Goal: Task Accomplishment & Management: Manage account settings

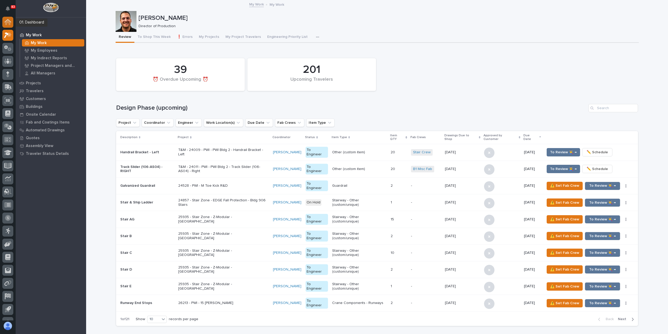
click at [8, 22] on icon at bounding box center [7, 22] width 5 height 5
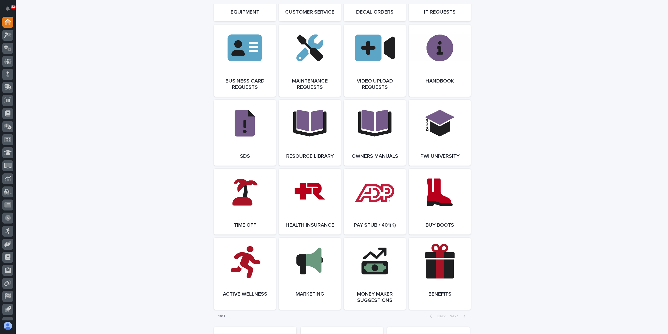
scroll to position [897, 0]
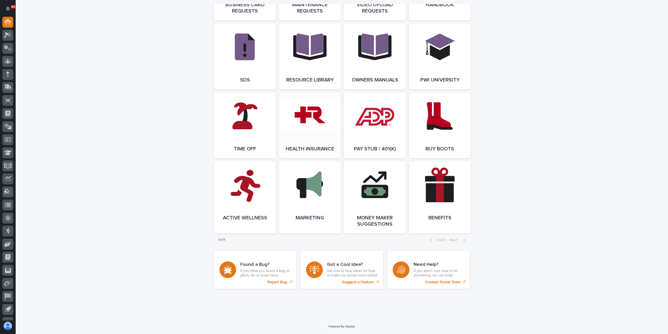
click at [298, 123] on link "Open Link" at bounding box center [310, 125] width 62 height 66
click at [9, 36] on icon at bounding box center [8, 35] width 8 height 6
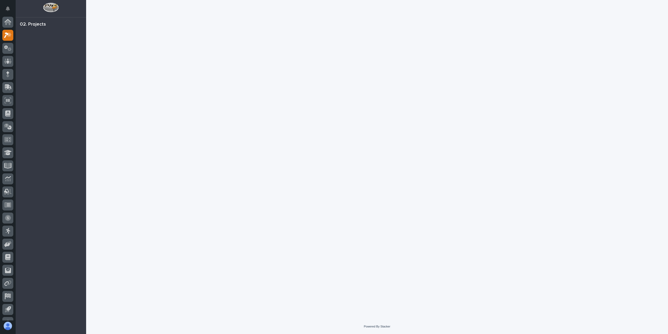
scroll to position [9, 0]
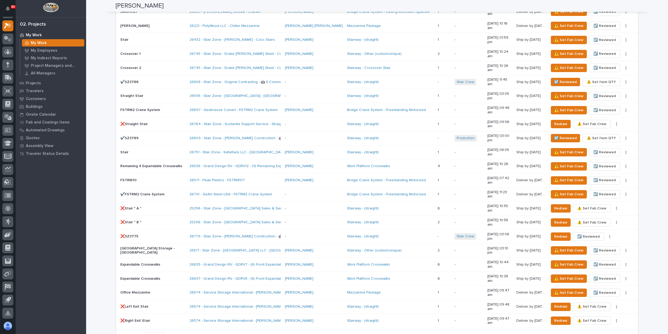
scroll to position [600, 0]
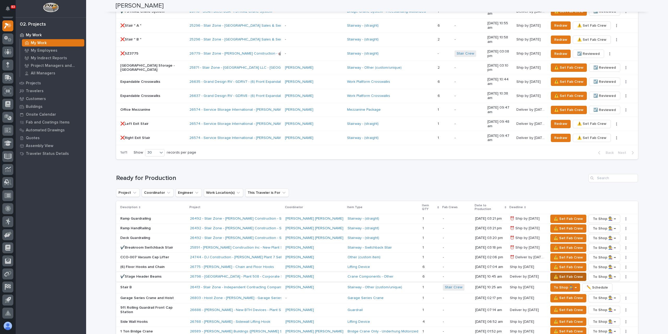
click at [554, 273] on span "⚠️ Set Fab Crew" at bounding box center [568, 276] width 29 height 6
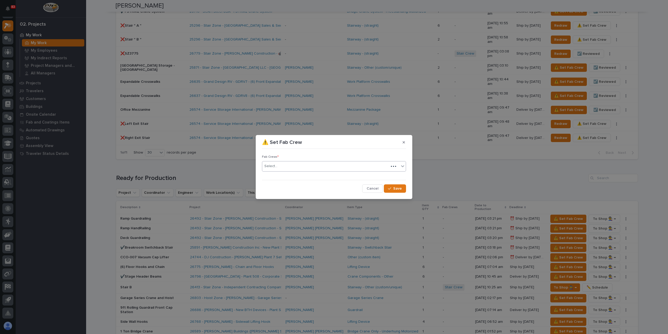
click at [278, 168] on div "Select..." at bounding box center [325, 166] width 127 height 9
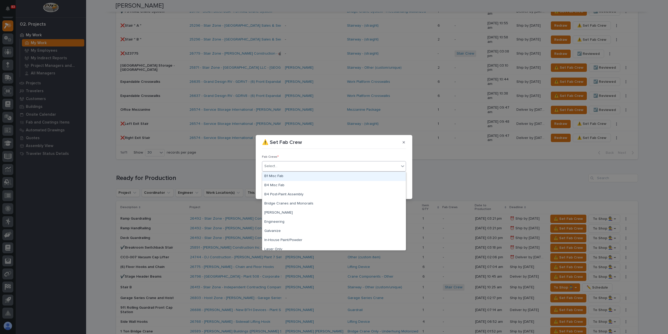
click at [285, 177] on div "B1 Misc Fab" at bounding box center [333, 176] width 143 height 9
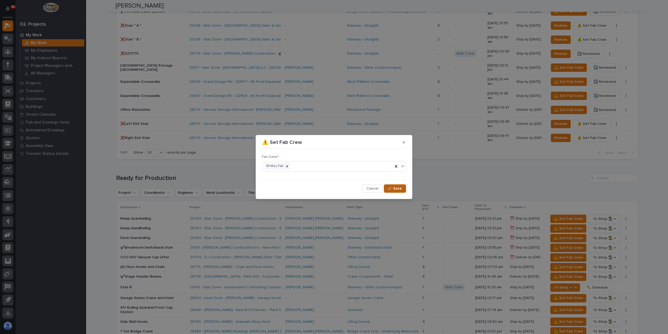
click at [395, 186] on span "Save" at bounding box center [397, 188] width 9 height 5
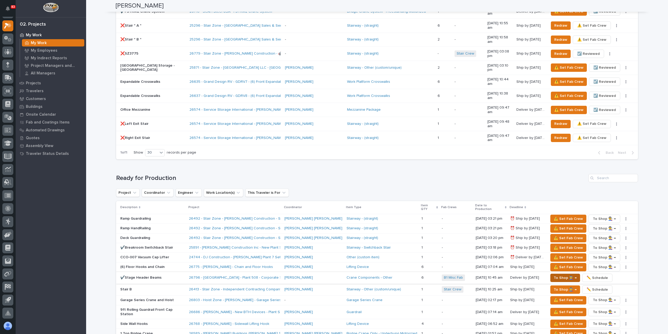
click at [554, 274] on span "To Shop 👨‍🏭 →" at bounding box center [565, 277] width 23 height 6
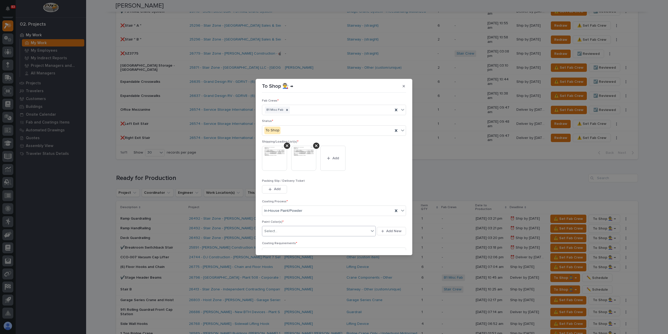
click at [281, 228] on div "Select..." at bounding box center [315, 231] width 107 height 9
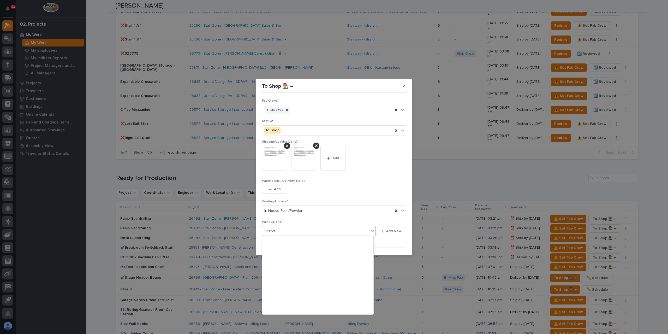
scroll to position [104, 0]
click at [287, 238] on div "Paint Gray" at bounding box center [317, 236] width 111 height 9
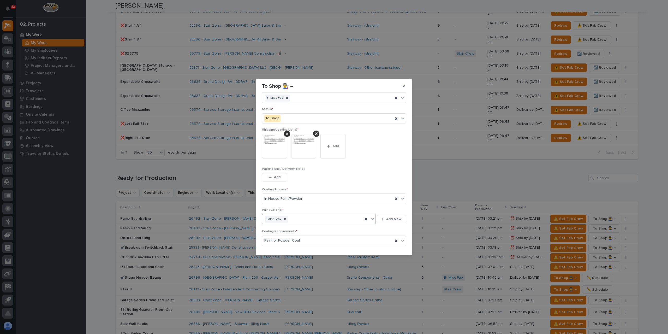
scroll to position [28, 0]
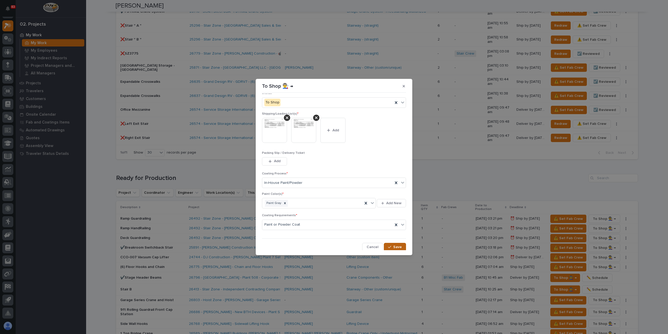
click at [397, 243] on button "Save" at bounding box center [395, 247] width 22 height 8
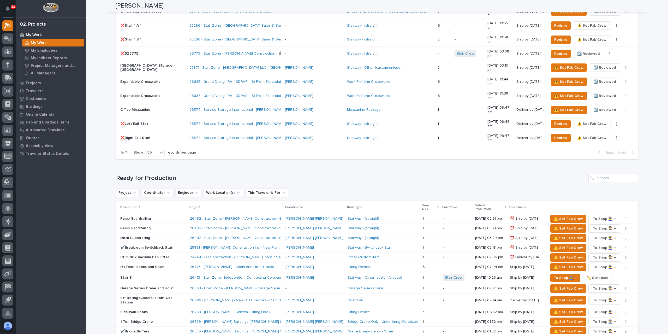
click at [151, 214] on div "Ramp Guardrailing" at bounding box center [152, 218] width 65 height 9
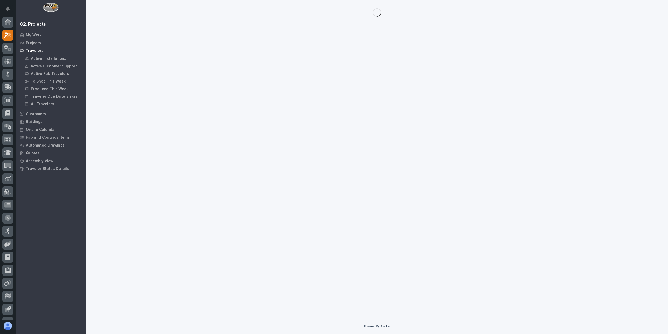
scroll to position [9, 0]
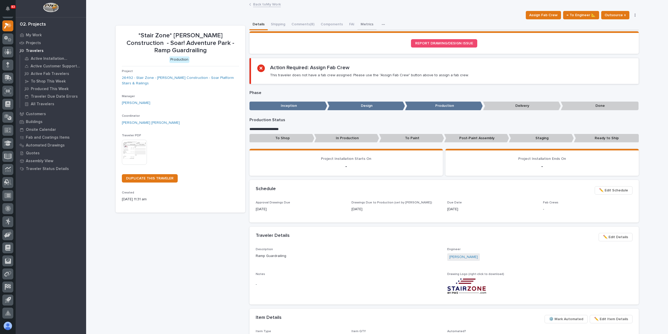
click at [362, 26] on button "Metrics" at bounding box center [366, 24] width 19 height 11
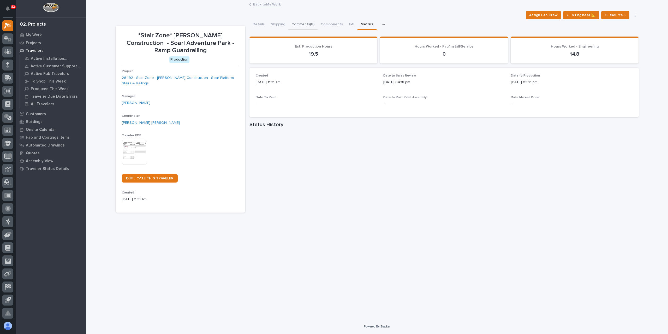
click at [299, 21] on button "Comments (8)" at bounding box center [302, 24] width 29 height 11
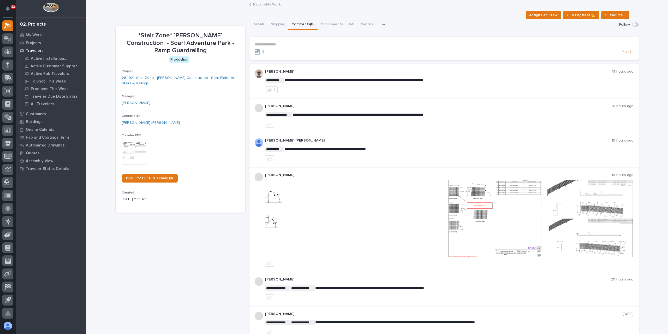
click at [266, 3] on link "Back to My Work" at bounding box center [267, 4] width 28 height 6
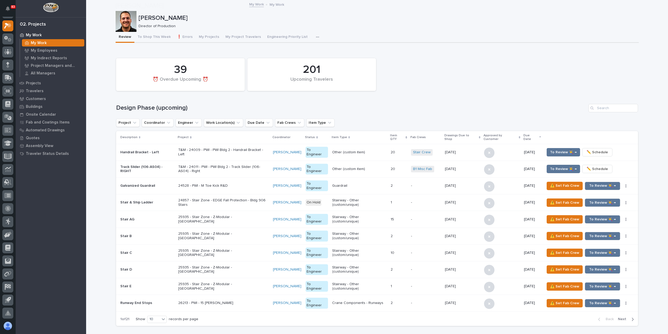
scroll to position [496, 0]
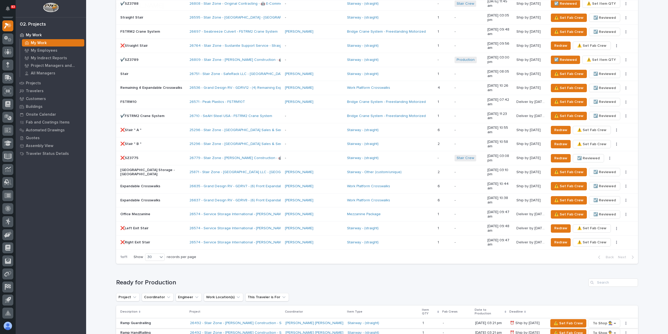
click at [135, 330] on p "Ramp HandRailing" at bounding box center [152, 332] width 65 height 4
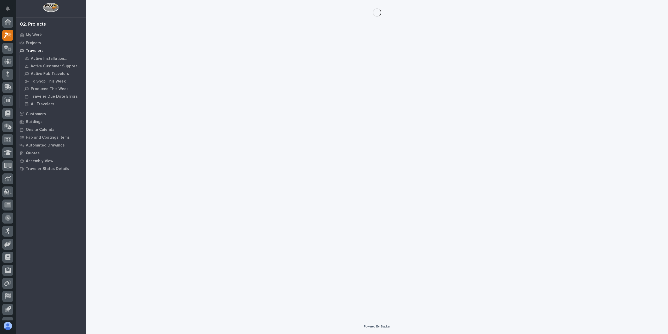
scroll to position [9, 0]
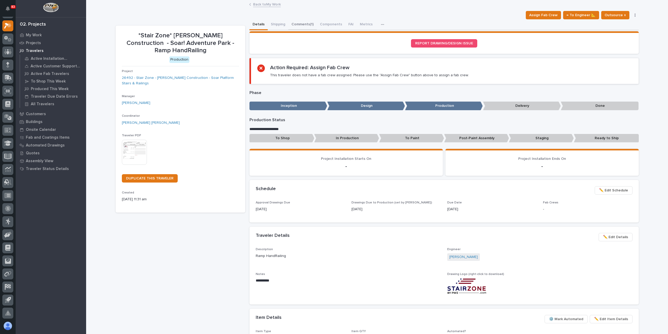
click at [299, 25] on button "Comments (1)" at bounding box center [302, 24] width 28 height 11
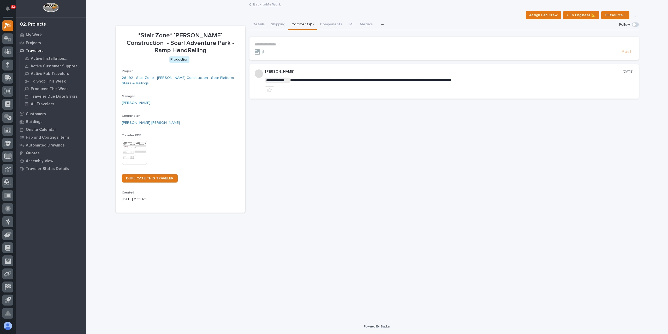
click at [260, 4] on link "Back to My Work" at bounding box center [267, 4] width 28 height 6
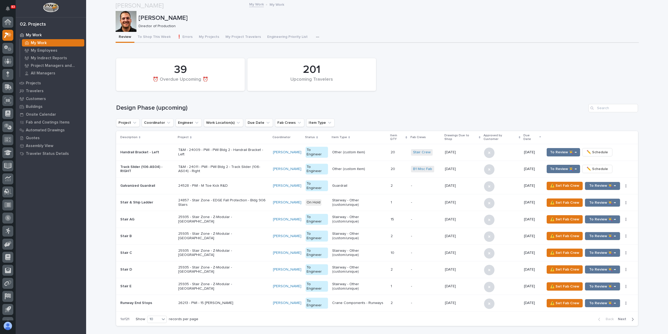
scroll to position [9, 0]
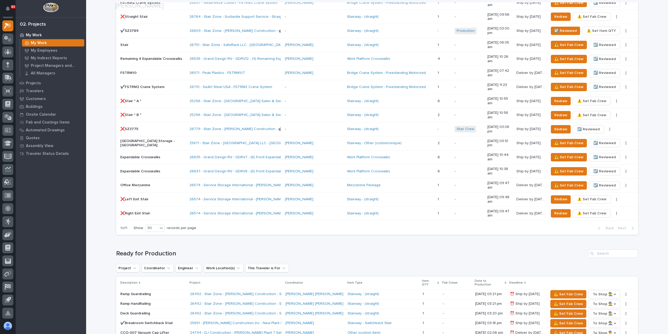
click at [140, 309] on div "Deck Guardrailing" at bounding box center [152, 313] width 65 height 9
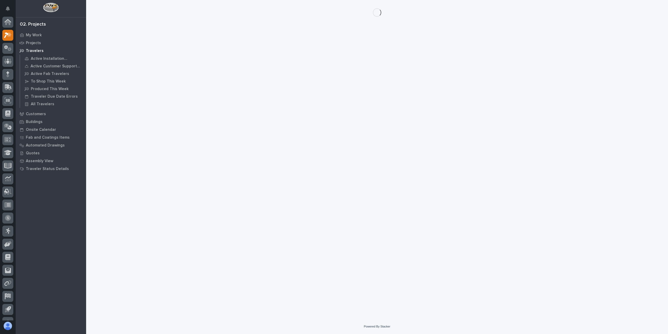
scroll to position [9, 0]
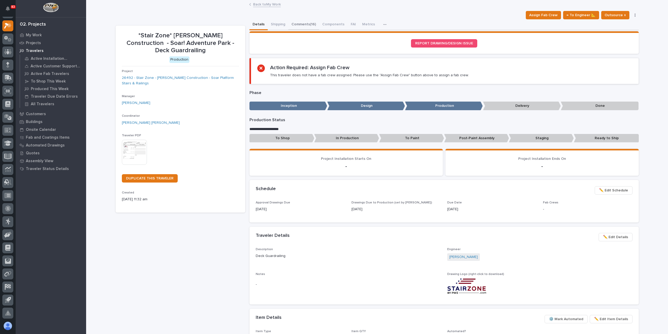
click at [298, 24] on button "Comments (16)" at bounding box center [303, 24] width 31 height 11
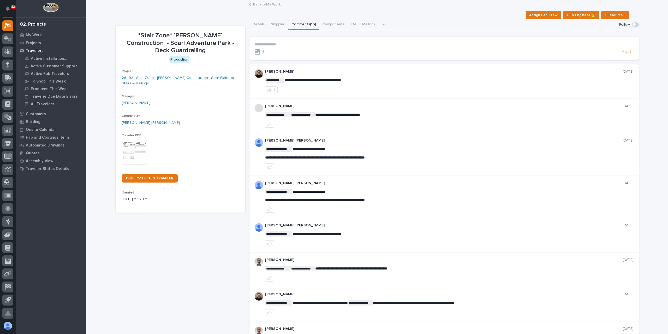
click at [162, 75] on link "26492 - Stair Zone - Clouse Construction - Soar Platform Stairs & Railings" at bounding box center [180, 80] width 117 height 11
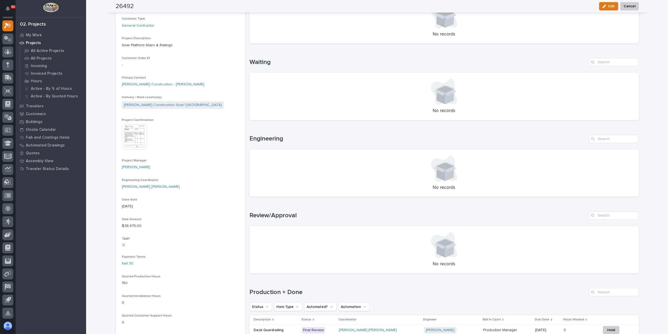
scroll to position [52, 0]
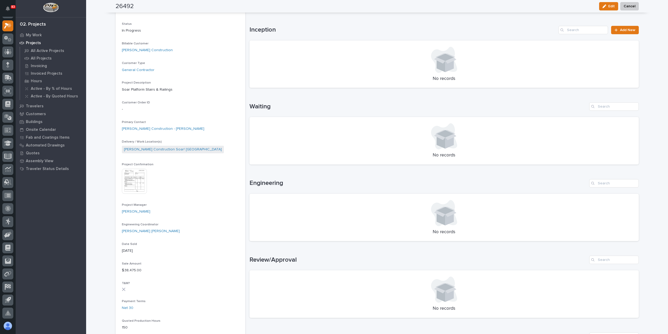
click at [140, 180] on img at bounding box center [134, 181] width 25 height 25
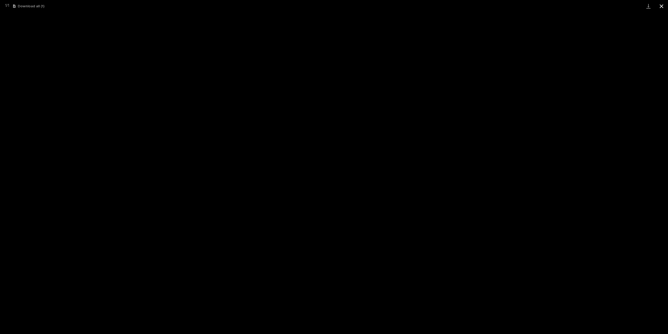
click at [659, 10] on button "Close gallery" at bounding box center [661, 6] width 13 height 12
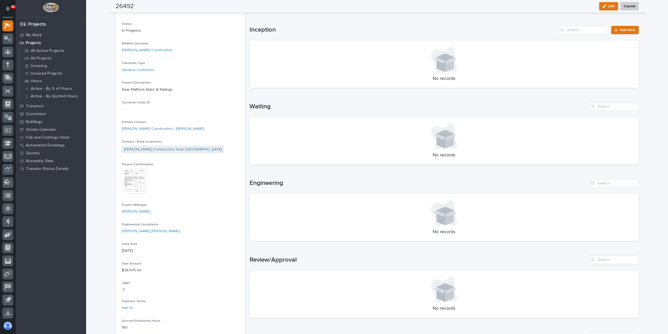
scroll to position [0, 0]
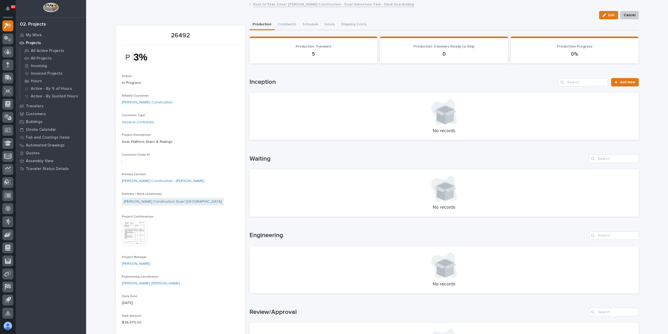
click at [298, 5] on link "Back to *Stair Zone* Clouse Construction - Soar! Adventure Park - Deck Guardrai…" at bounding box center [333, 4] width 161 height 6
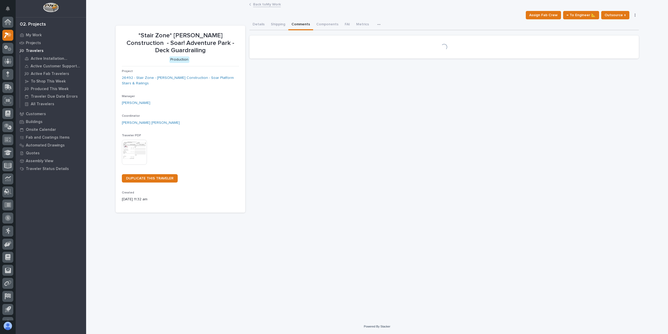
scroll to position [9, 0]
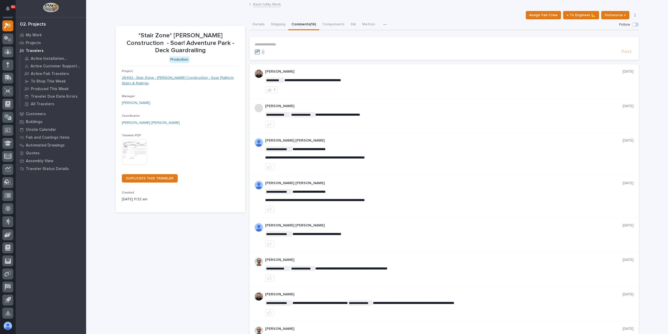
click at [196, 75] on link "26492 - Stair Zone - Clouse Construction - Soar Platform Stairs & Railings" at bounding box center [180, 80] width 117 height 11
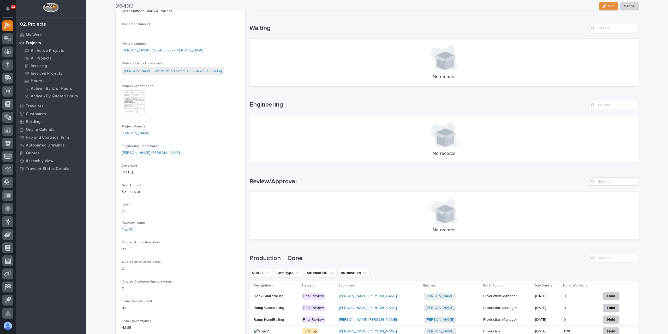
scroll to position [235, 0]
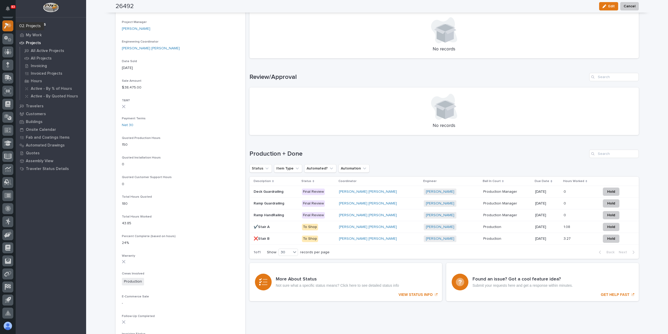
click at [5, 24] on icon at bounding box center [6, 26] width 5 height 6
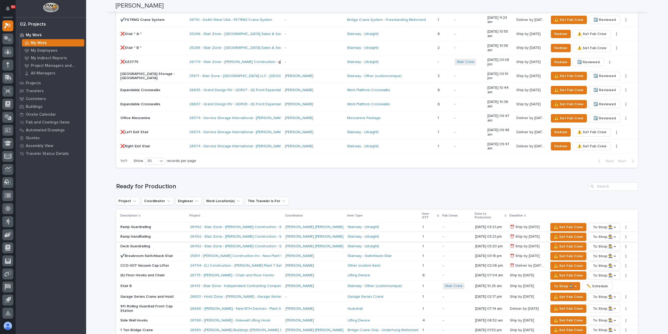
scroll to position [600, 0]
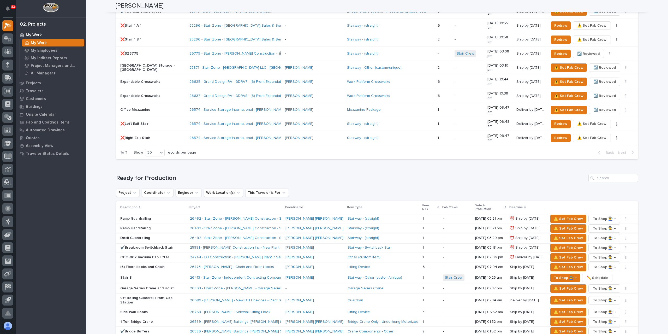
click at [622, 236] on button "button" at bounding box center [625, 238] width 7 height 4
click at [599, 241] on span "✏️ Schedule" at bounding box center [600, 244] width 21 height 6
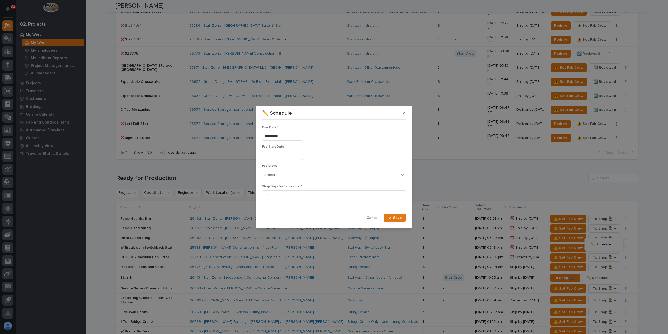
click at [285, 137] on input "**********" at bounding box center [282, 135] width 41 height 9
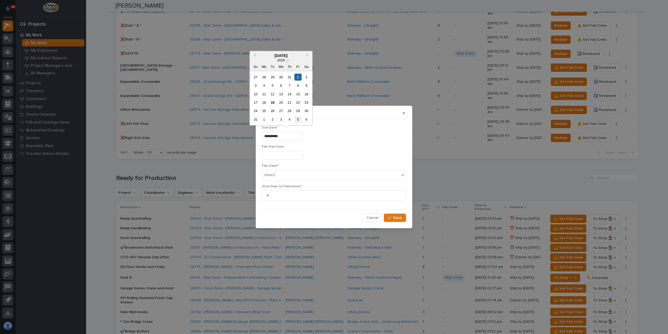
click at [299, 117] on div "5" at bounding box center [297, 119] width 7 height 7
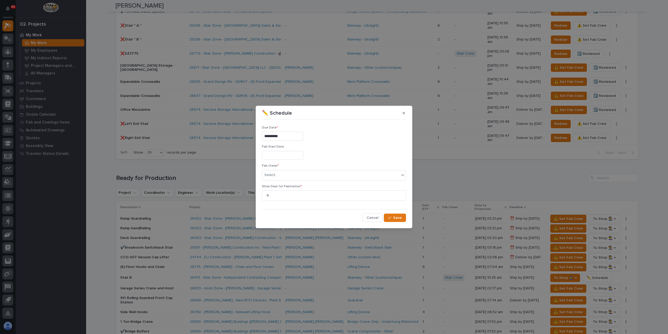
type input "**********"
click at [292, 176] on div "Select..." at bounding box center [330, 175] width 137 height 9
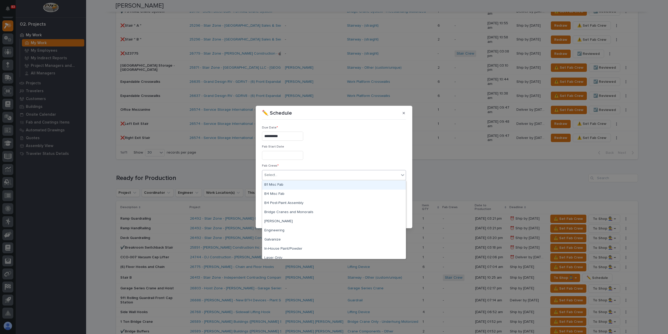
click at [287, 185] on div "B1 Misc Fab" at bounding box center [333, 184] width 143 height 9
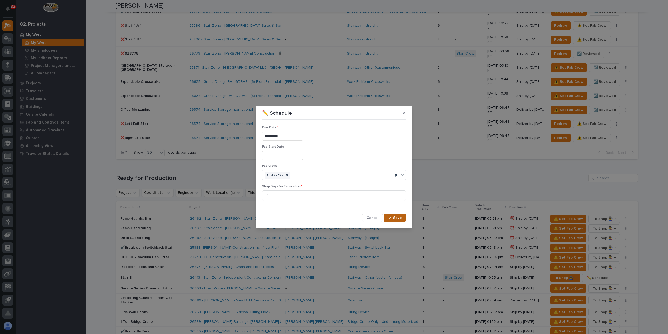
click at [397, 219] on span "Save" at bounding box center [397, 217] width 9 height 5
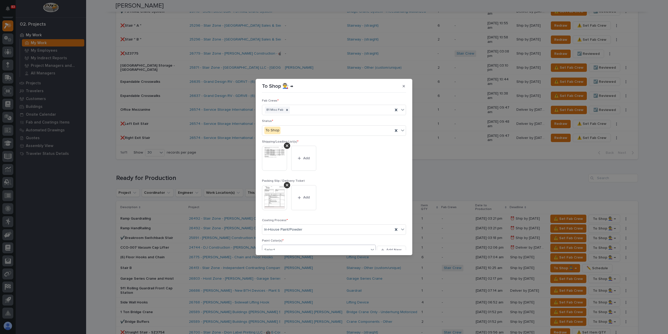
click at [280, 248] on div "Select..." at bounding box center [315, 249] width 107 height 9
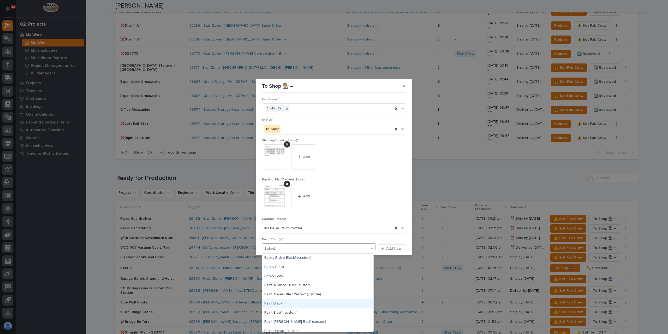
click at [275, 303] on div "Paint Black" at bounding box center [317, 303] width 111 height 9
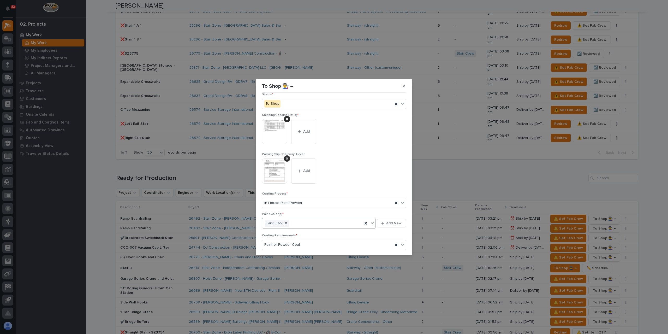
scroll to position [47, 0]
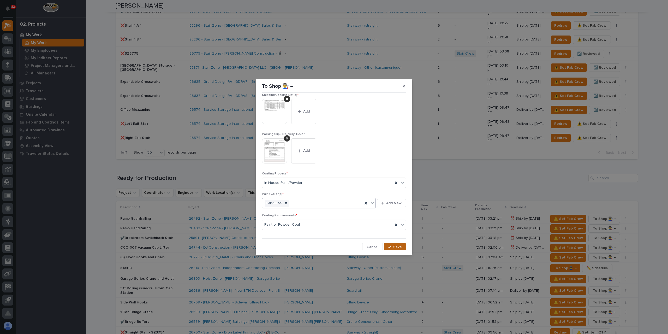
click at [394, 244] on span "Save" at bounding box center [397, 246] width 9 height 5
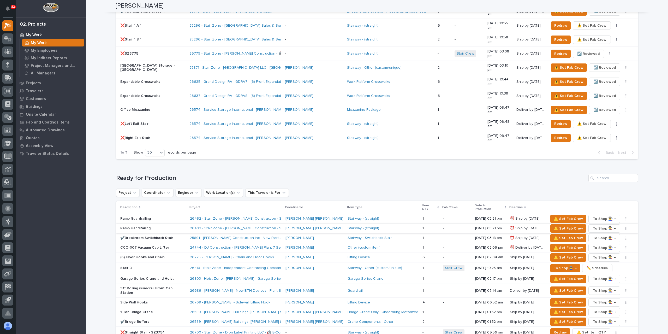
click at [626, 227] on icon "button" at bounding box center [626, 228] width 1 height 3
click at [598, 232] on span "✏️ Schedule" at bounding box center [600, 235] width 21 height 6
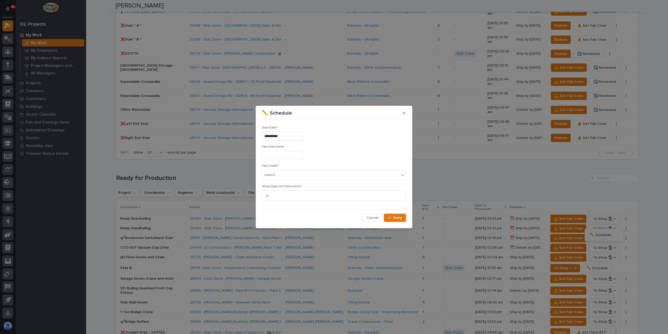
click at [294, 137] on input "**********" at bounding box center [282, 135] width 41 height 9
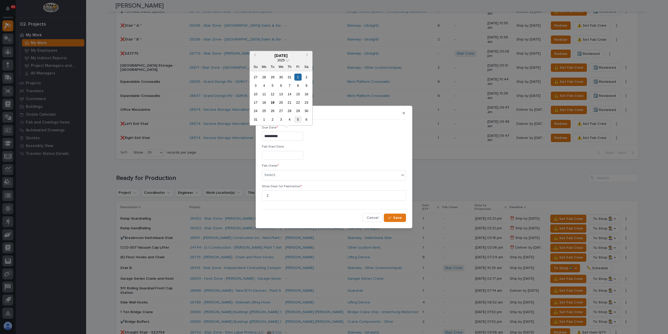
click at [300, 118] on div "5" at bounding box center [297, 119] width 7 height 7
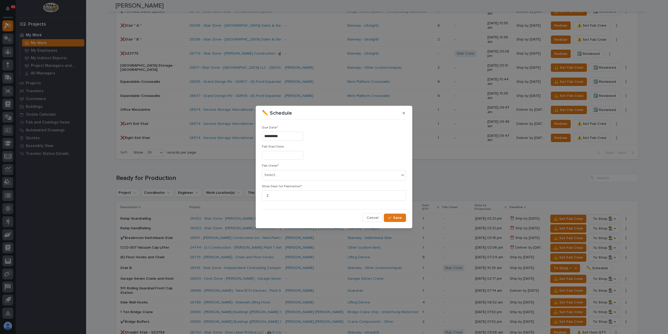
type input "**********"
click at [282, 174] on div "Select..." at bounding box center [330, 175] width 137 height 9
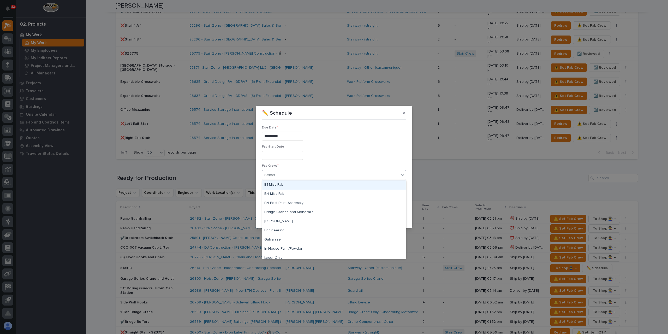
click at [285, 184] on div "B1 Misc Fab" at bounding box center [333, 184] width 143 height 9
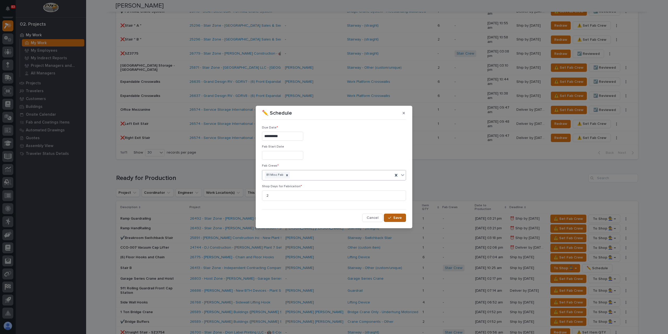
click at [404, 219] on button "Save" at bounding box center [395, 217] width 22 height 8
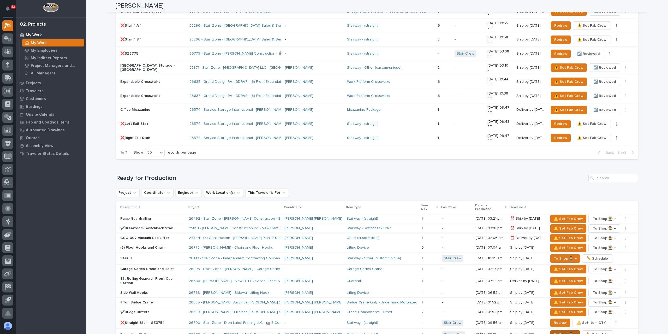
click at [554, 331] on span "To Shop 👨‍🏭 →" at bounding box center [565, 334] width 23 height 6
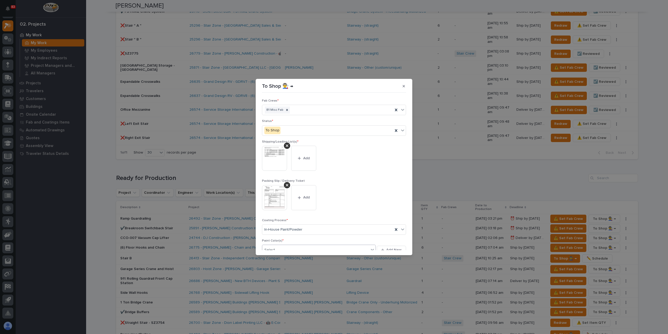
click at [279, 249] on div "Select..." at bounding box center [315, 249] width 107 height 9
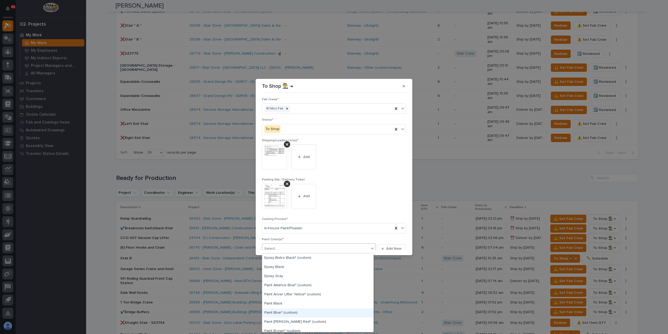
scroll to position [26, 0]
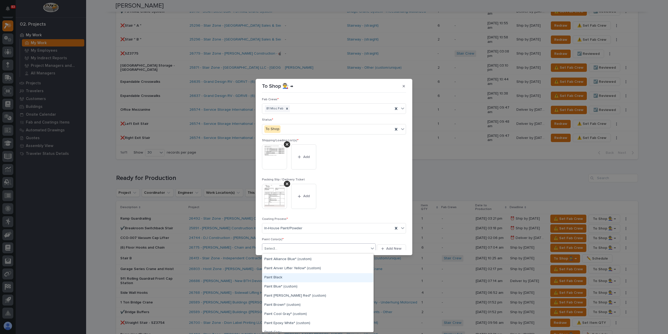
click at [276, 278] on div "Paint Black" at bounding box center [317, 277] width 111 height 9
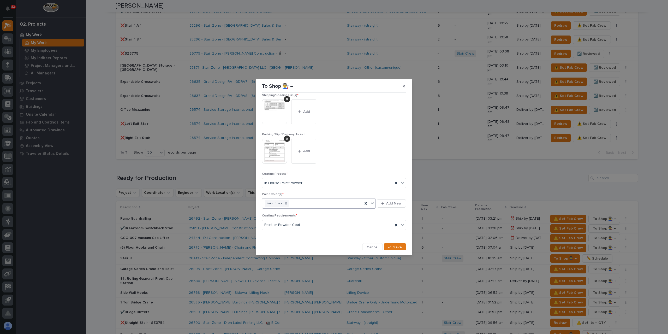
scroll to position [47, 0]
click at [400, 249] on button "Save" at bounding box center [395, 247] width 22 height 8
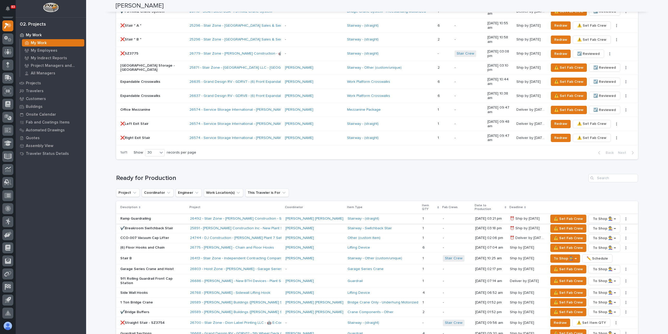
click at [622, 217] on button "button" at bounding box center [625, 219] width 7 height 4
click at [611, 221] on button "✏️ Schedule" at bounding box center [604, 225] width 34 height 8
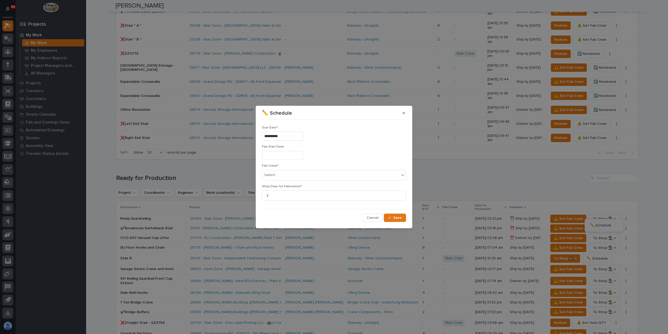
click at [280, 139] on input "**********" at bounding box center [282, 135] width 41 height 9
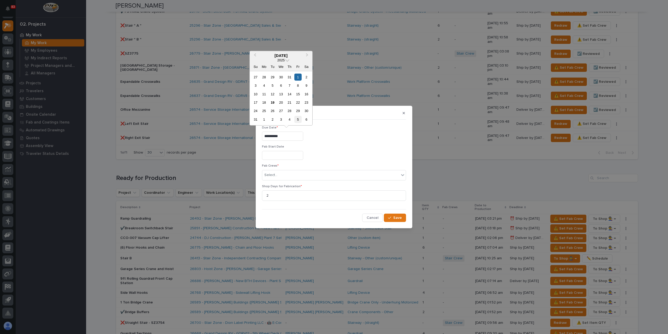
click at [296, 120] on div "5" at bounding box center [297, 119] width 7 height 7
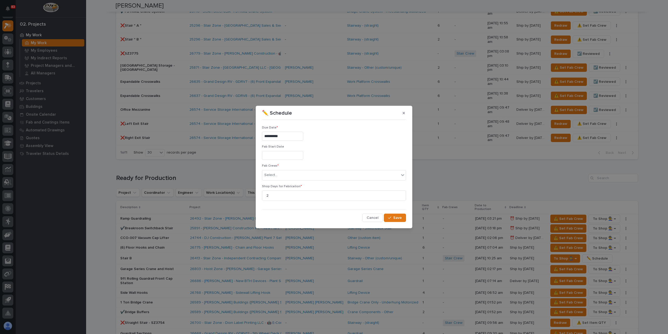
type input "**********"
click at [275, 177] on div "Select..." at bounding box center [270, 174] width 13 height 5
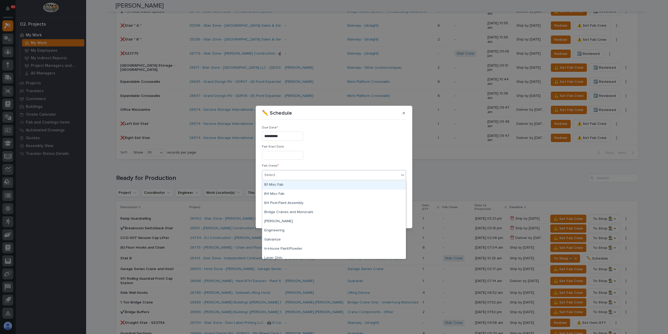
click at [280, 184] on div "B1 Misc Fab" at bounding box center [333, 184] width 143 height 9
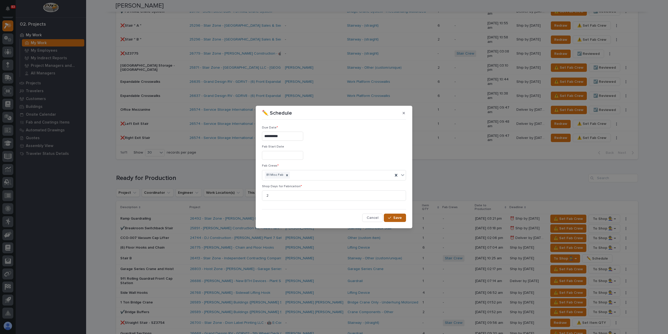
click at [391, 218] on icon "button" at bounding box center [389, 218] width 3 height 4
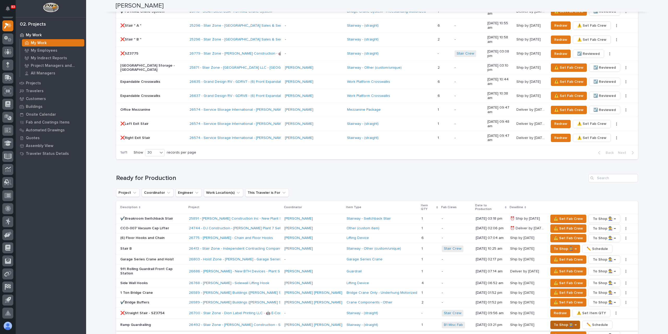
click at [555, 321] on span "To Shop 👨‍🏭 →" at bounding box center [565, 324] width 23 height 6
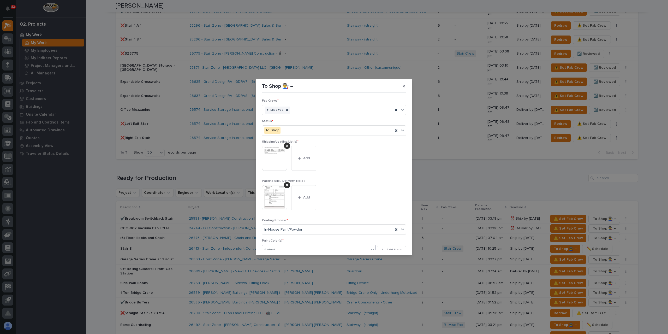
click at [288, 245] on div "Select..." at bounding box center [315, 249] width 107 height 9
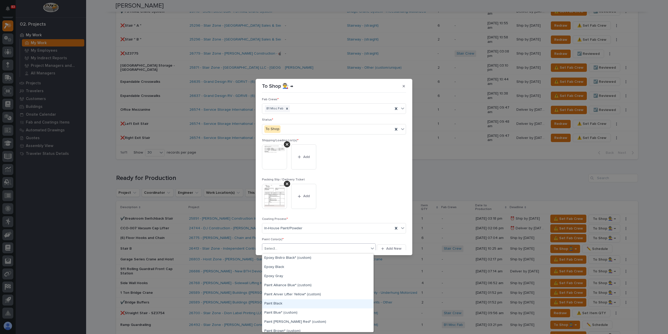
click at [281, 301] on div "Paint Black" at bounding box center [317, 303] width 111 height 9
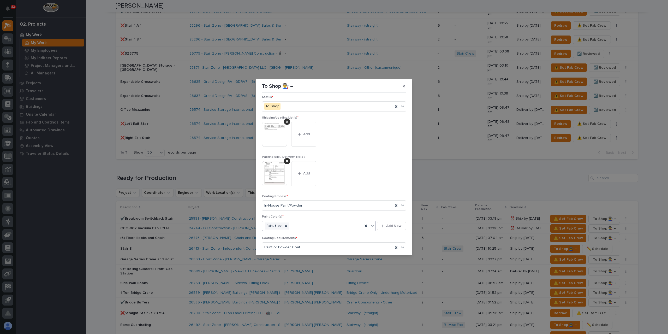
scroll to position [47, 0]
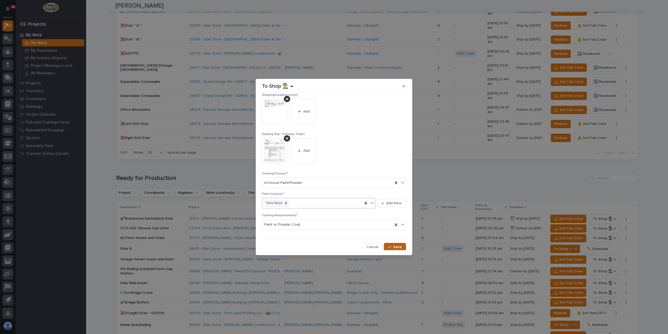
click at [393, 247] on span "Save" at bounding box center [397, 246] width 9 height 5
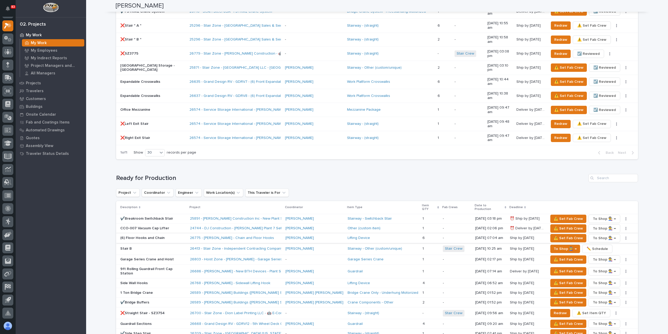
click at [622, 236] on button "button" at bounding box center [625, 238] width 7 height 4
click at [613, 238] on div "✏️ Schedule" at bounding box center [603, 244] width 39 height 13
click at [611, 240] on button "✏️ Schedule" at bounding box center [604, 244] width 34 height 8
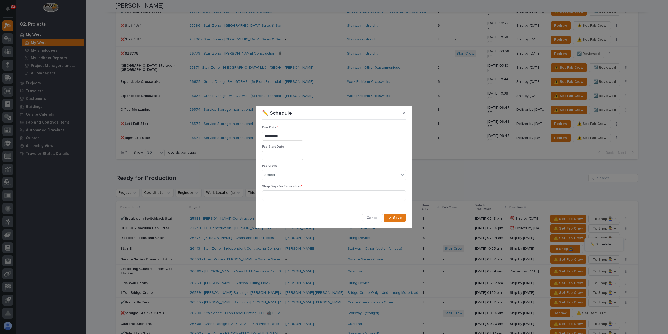
click at [291, 131] on div "**********" at bounding box center [334, 135] width 144 height 19
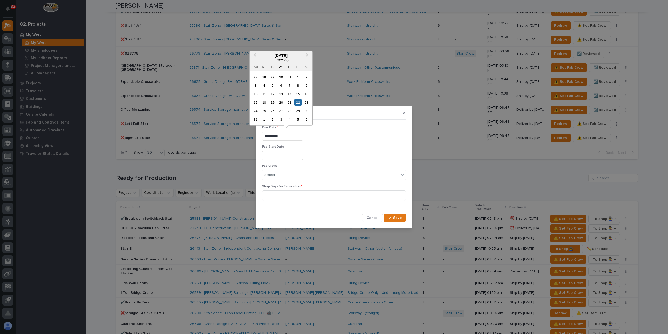
click at [290, 136] on input "**********" at bounding box center [282, 135] width 41 height 9
click at [274, 121] on div "2" at bounding box center [272, 119] width 7 height 7
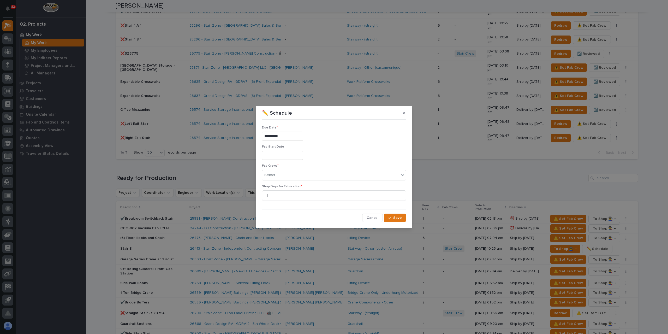
type input "**********"
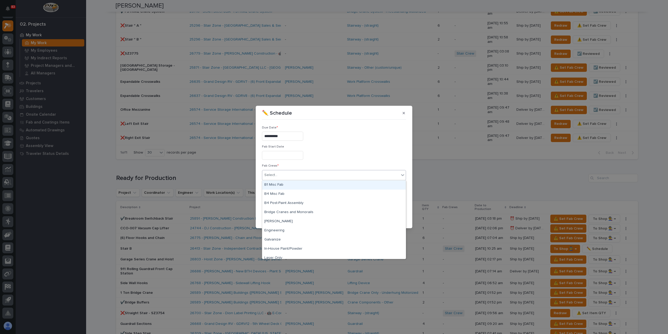
click at [281, 177] on div "Select..." at bounding box center [330, 175] width 137 height 9
click at [277, 192] on div "B4 Misc Fab" at bounding box center [333, 193] width 143 height 9
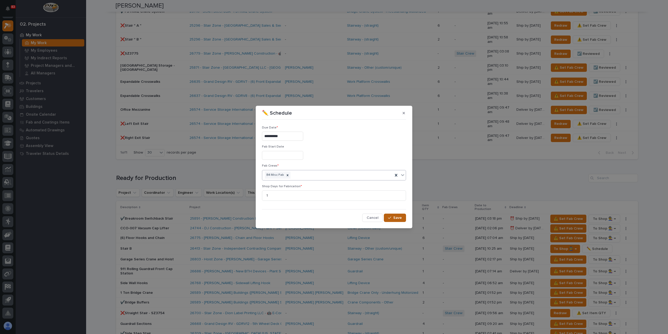
click at [402, 219] on button "Save" at bounding box center [395, 217] width 22 height 8
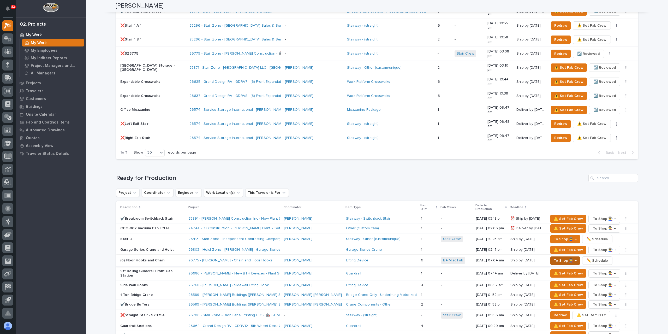
click at [554, 270] on span "⚠️ Set Fab Crew" at bounding box center [568, 273] width 29 height 6
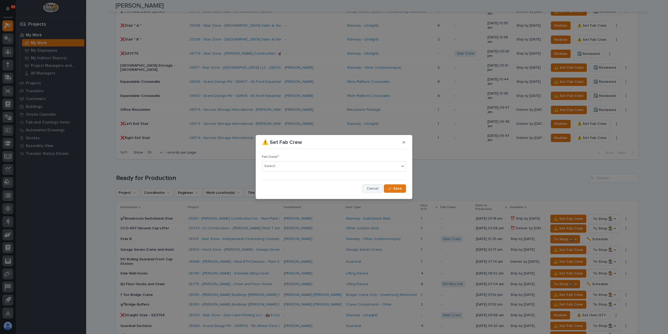
click at [368, 186] on span "Cancel" at bounding box center [373, 188] width 12 height 5
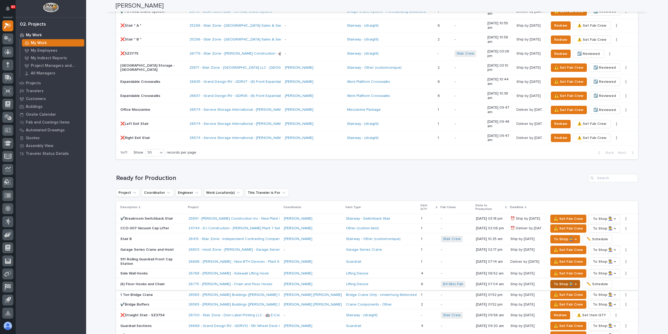
click at [554, 281] on span "To Shop 👨‍🏭 →" at bounding box center [565, 284] width 23 height 6
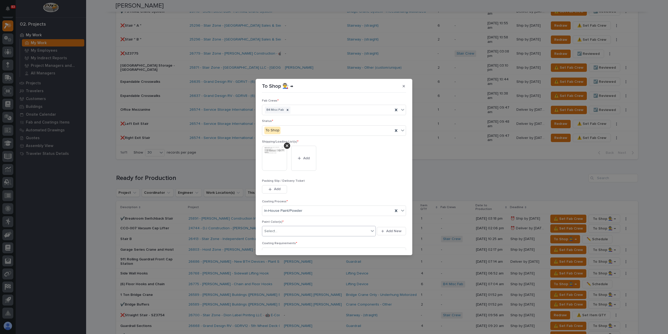
click at [284, 227] on div "Select..." at bounding box center [315, 231] width 107 height 9
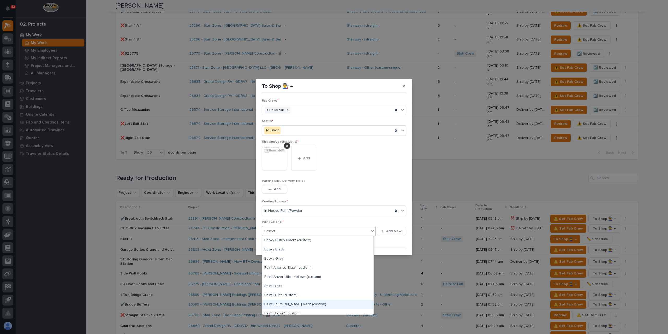
click at [287, 302] on div "Paint Brinkley Red* (custom)" at bounding box center [317, 304] width 111 height 9
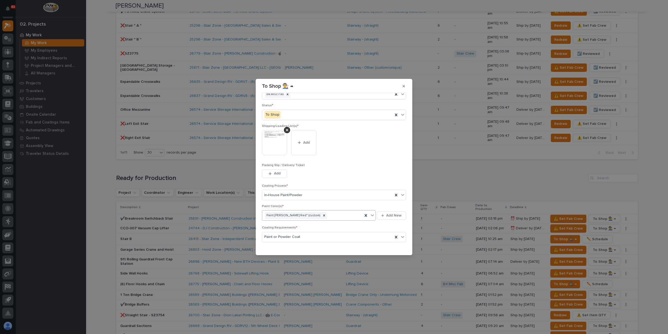
scroll to position [28, 0]
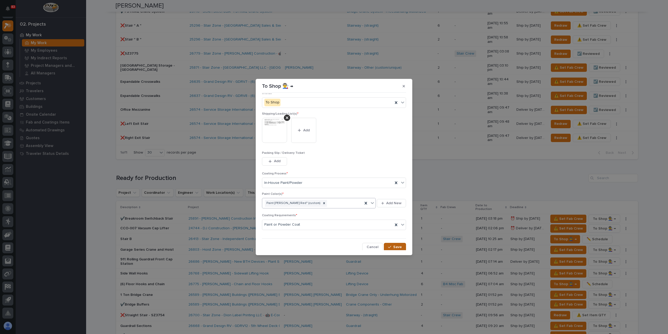
click at [389, 248] on div "button" at bounding box center [390, 247] width 5 height 4
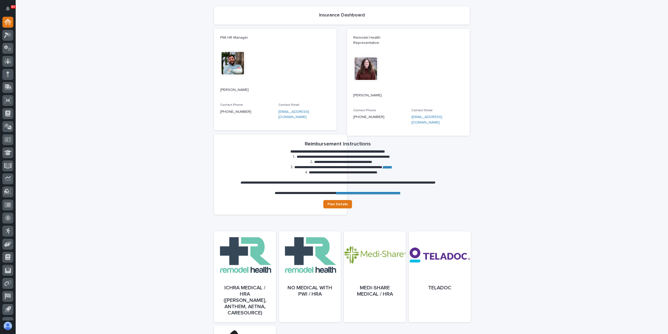
scroll to position [78, 0]
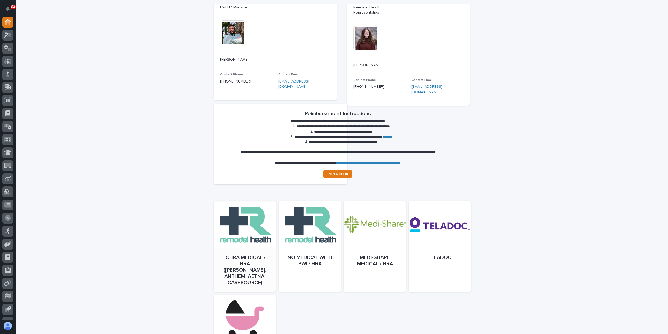
click at [240, 227] on link "Open" at bounding box center [245, 251] width 62 height 91
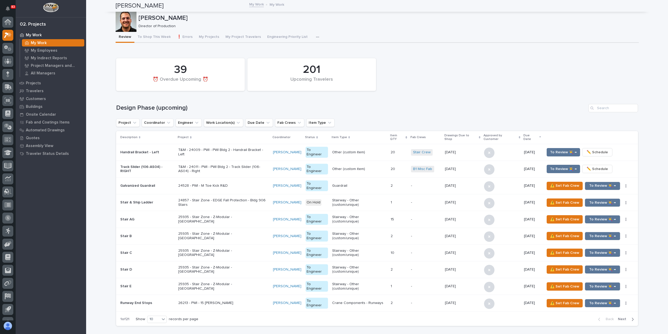
scroll to position [9, 0]
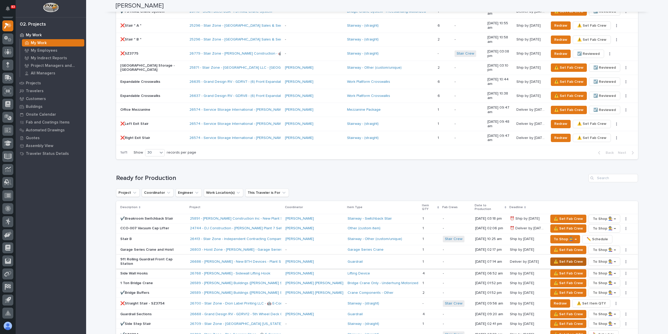
click at [559, 258] on span "⚠️ Set Fab Crew" at bounding box center [568, 261] width 29 height 6
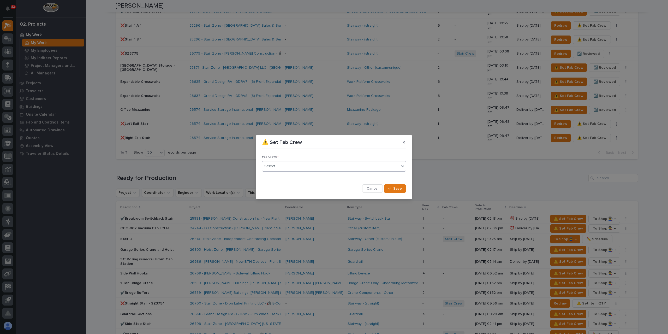
click at [293, 169] on div "Select..." at bounding box center [330, 166] width 137 height 9
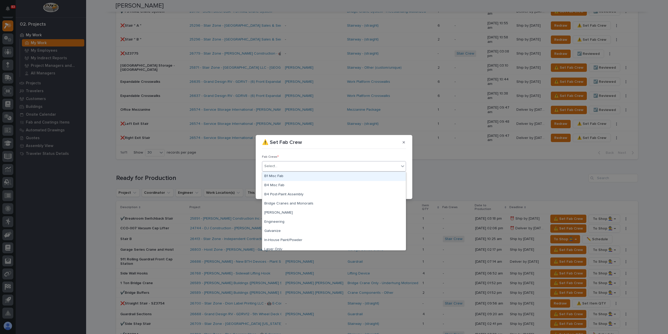
click at [291, 175] on div "B1 Misc Fab" at bounding box center [333, 176] width 143 height 9
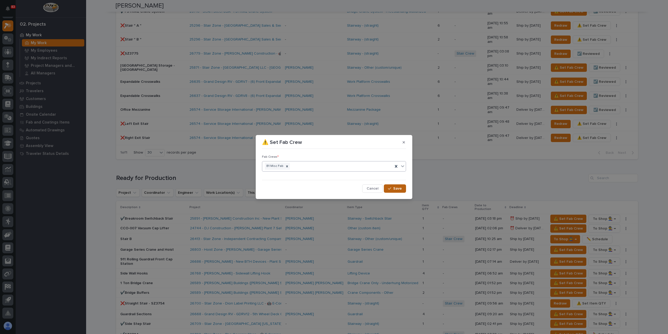
click at [397, 188] on span "Save" at bounding box center [397, 188] width 9 height 5
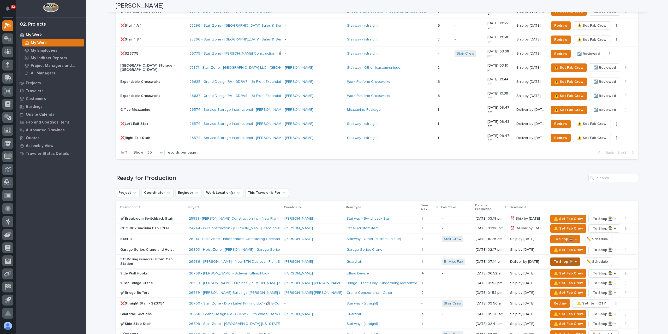
click at [559, 258] on span "To Shop 👨‍🏭 →" at bounding box center [565, 261] width 23 height 6
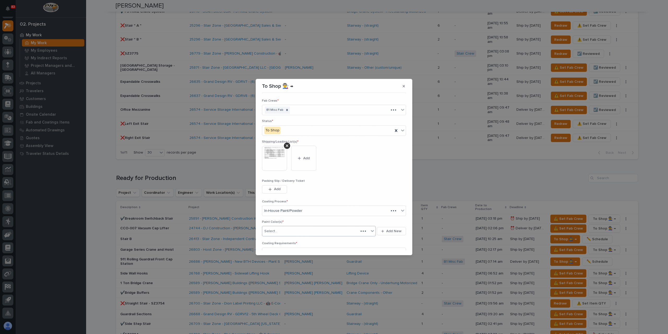
click at [283, 232] on div "Select..." at bounding box center [310, 231] width 96 height 9
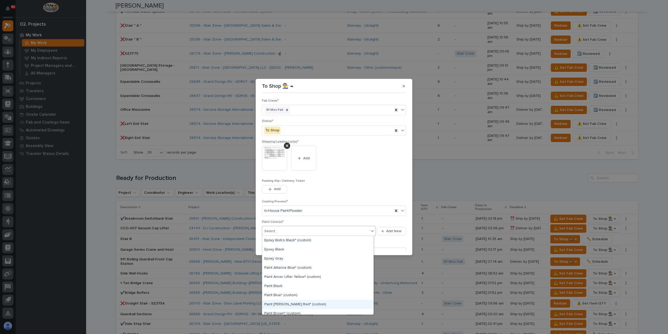
drag, startPoint x: 283, startPoint y: 235, endPoint x: 352, endPoint y: 235, distance: 69.1
click at [294, 306] on div "Paint Brinkley Red* (custom)" at bounding box center [317, 304] width 111 height 9
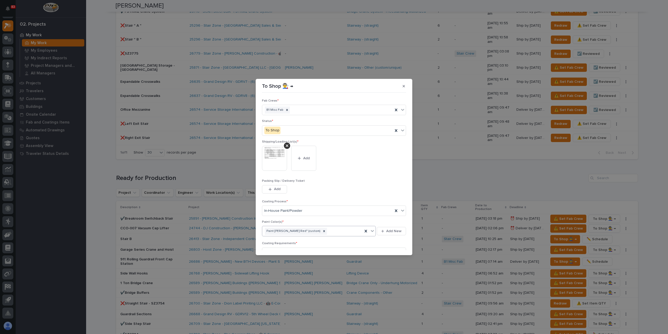
scroll to position [28, 0]
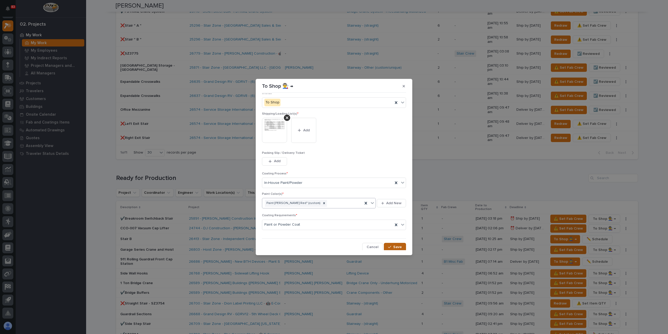
click at [391, 244] on button "Save" at bounding box center [395, 247] width 22 height 8
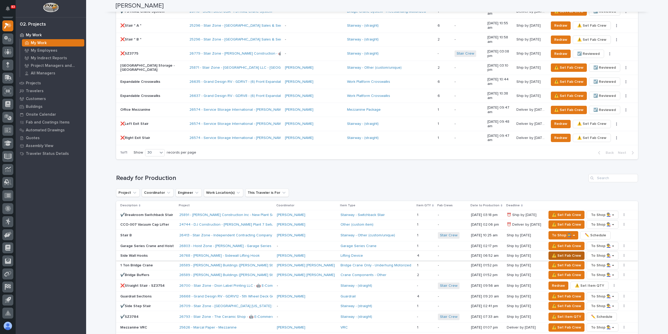
click at [560, 252] on span "⚠️ Set Fab Crew" at bounding box center [566, 255] width 29 height 6
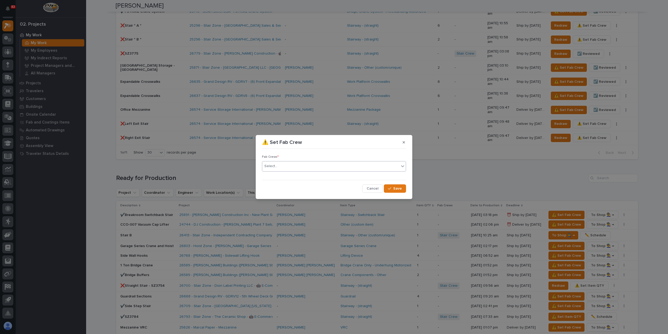
click at [280, 168] on div "Select..." at bounding box center [330, 166] width 137 height 9
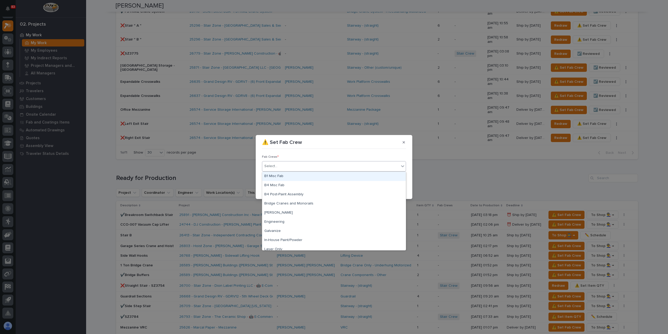
click at [285, 175] on div "B1 Misc Fab" at bounding box center [333, 176] width 143 height 9
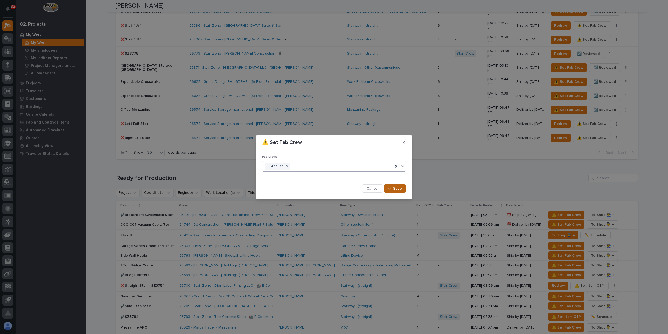
click at [398, 187] on span "Save" at bounding box center [397, 188] width 9 height 5
drag, startPoint x: 375, startPoint y: 185, endPoint x: 371, endPoint y: 190, distance: 6.1
click at [375, 186] on button "Cancel" at bounding box center [372, 188] width 21 height 8
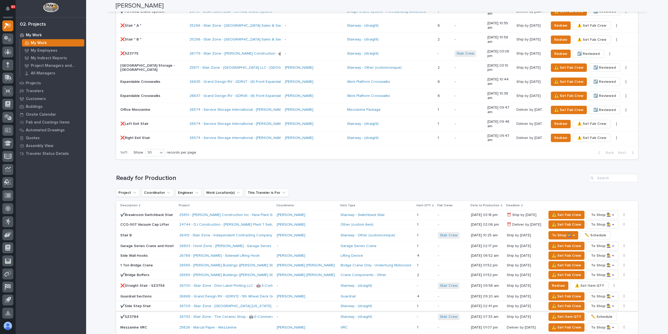
click at [371, 190] on body "**********" at bounding box center [334, 167] width 668 height 334
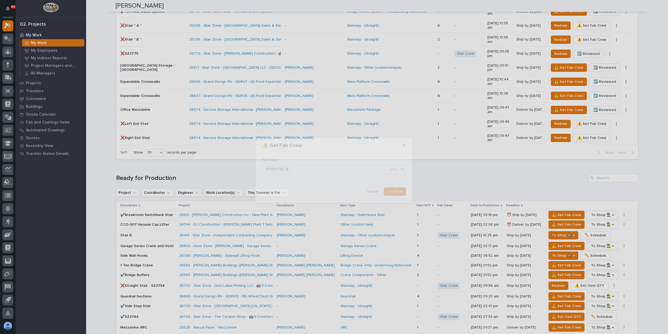
click at [550, 137] on div "⚠️ Set Fab Crew Fab Crews * B1 Misc Fab Cancel Save" at bounding box center [334, 167] width 668 height 334
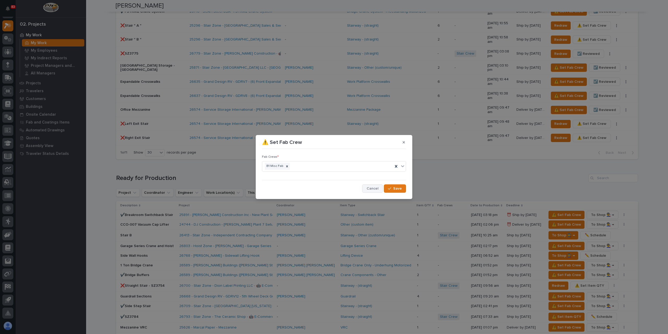
click at [373, 186] on span "Cancel" at bounding box center [373, 188] width 12 height 5
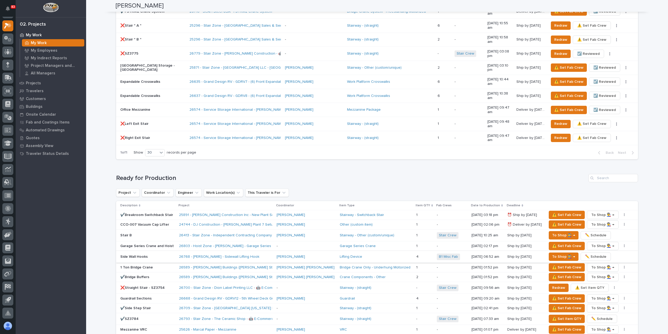
click at [595, 253] on span "✏️ Schedule" at bounding box center [595, 256] width 21 height 6
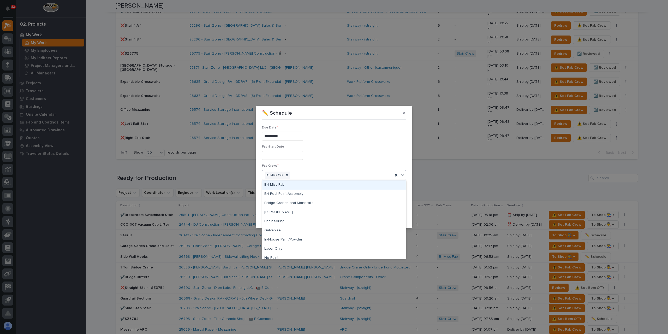
click at [289, 174] on div "B1 Misc Fab" at bounding box center [327, 174] width 131 height 9
click at [286, 175] on icon at bounding box center [287, 175] width 2 height 2
click at [284, 193] on div "B4 Misc Fab" at bounding box center [333, 193] width 143 height 9
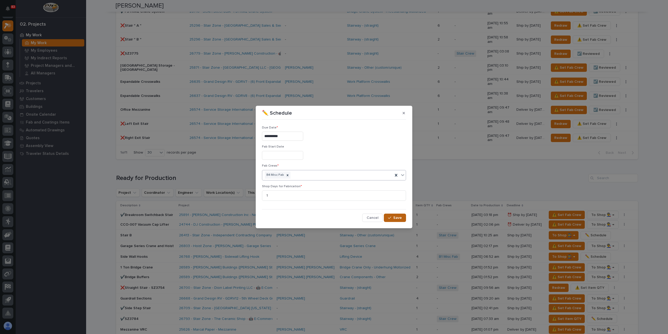
click at [396, 216] on span "Save" at bounding box center [397, 217] width 9 height 5
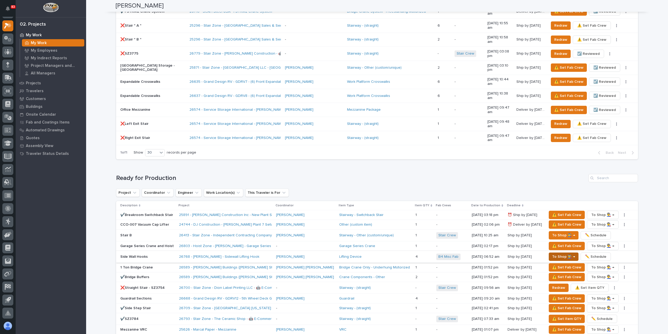
click at [554, 253] on span "To Shop 👨‍🏭 →" at bounding box center [563, 256] width 23 height 6
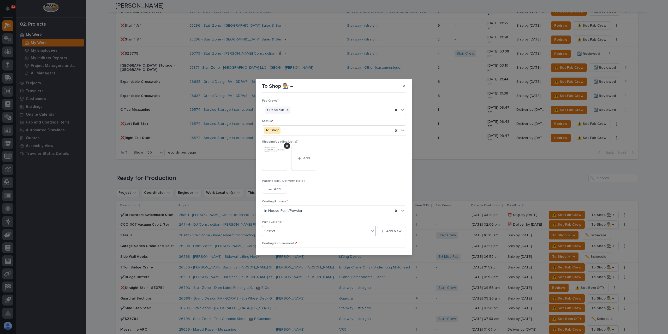
click at [281, 231] on div "Select..." at bounding box center [315, 231] width 107 height 9
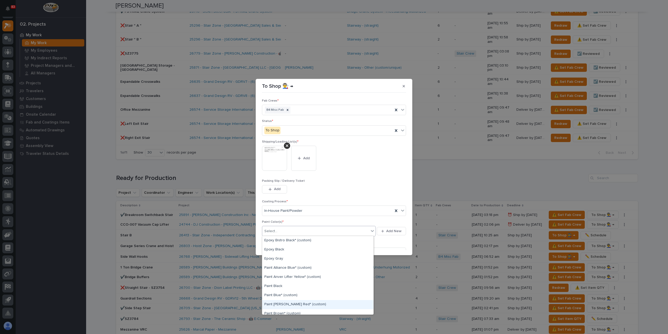
click at [293, 307] on div "Paint Brinkley Red* (custom)" at bounding box center [317, 304] width 111 height 9
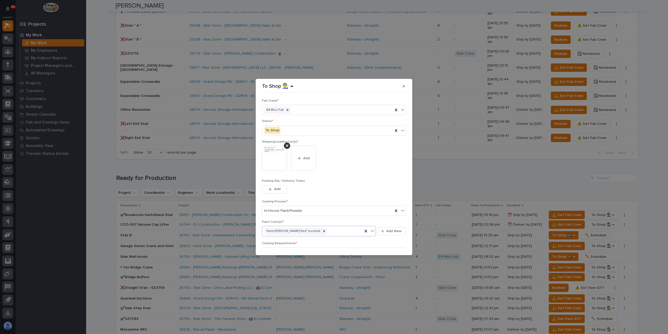
click at [397, 272] on span "Save" at bounding box center [397, 274] width 9 height 5
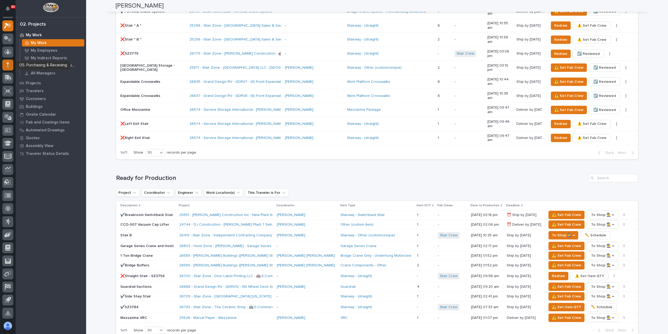
click at [7, 64] on icon at bounding box center [7, 65] width 3 height 6
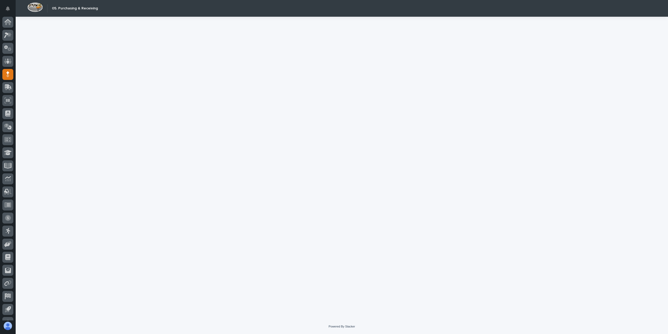
scroll to position [9, 0]
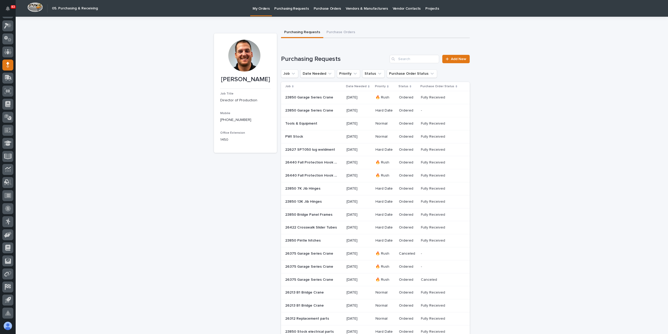
click at [293, 12] on link "Purchasing Requests" at bounding box center [291, 8] width 39 height 16
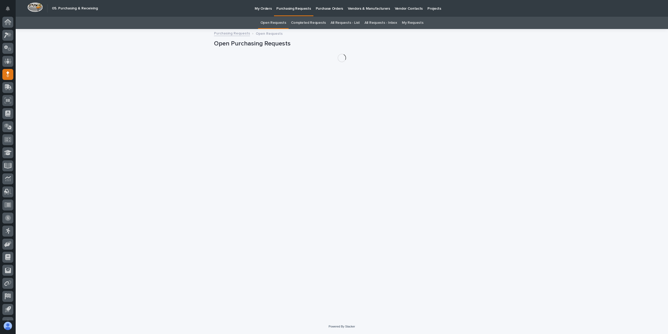
scroll to position [9, 0]
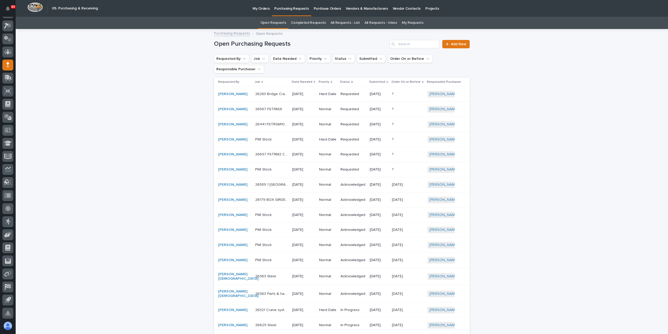
click at [345, 23] on link "All Requests - List" at bounding box center [345, 23] width 29 height 12
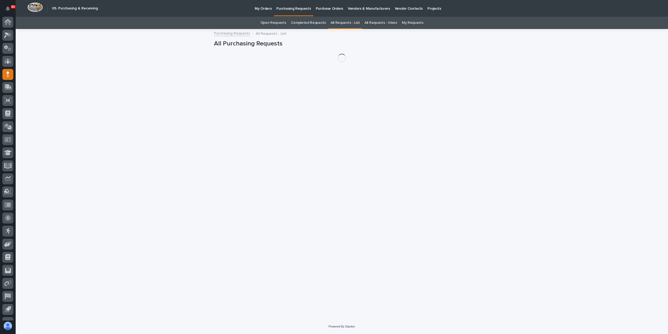
scroll to position [9, 0]
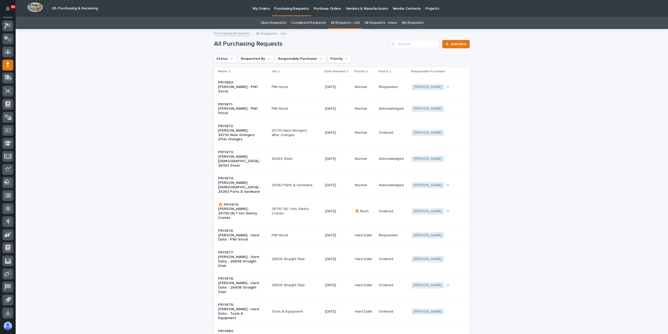
click at [405, 39] on div "All Purchasing Requests Add New" at bounding box center [342, 41] width 256 height 25
click at [405, 42] on input "Search" at bounding box center [414, 44] width 50 height 8
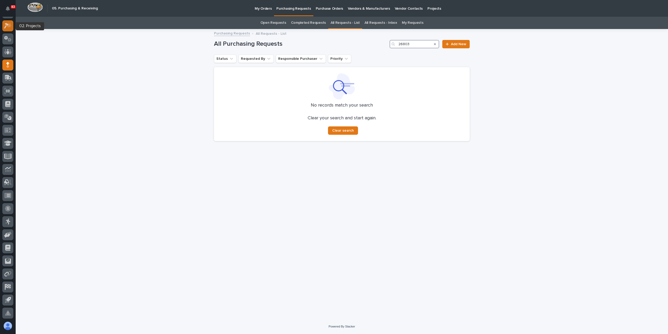
type input "26803"
click at [10, 25] on icon at bounding box center [9, 25] width 4 height 5
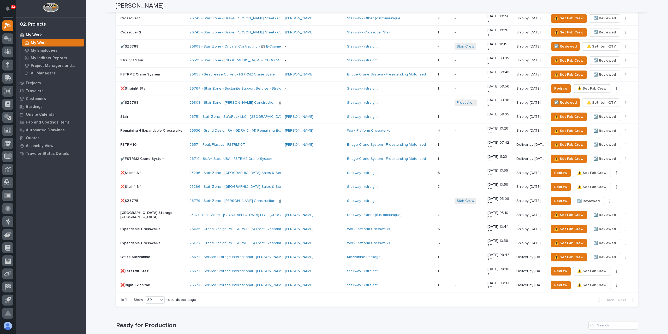
scroll to position [522, 0]
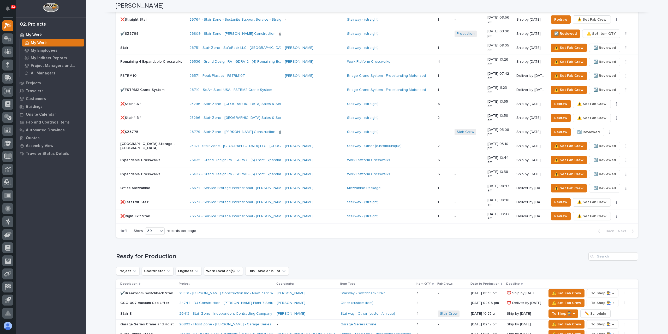
click at [160, 322] on p "Garage Series Crane and Hoist" at bounding box center [147, 324] width 55 height 4
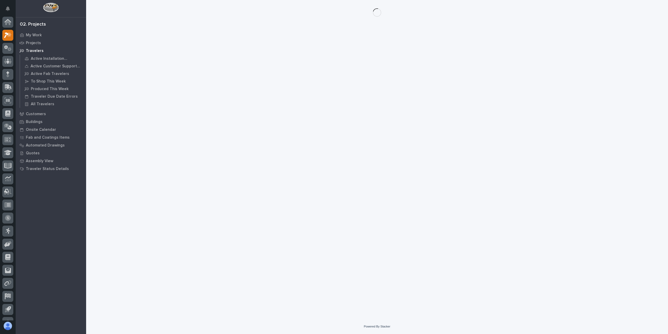
scroll to position [9, 0]
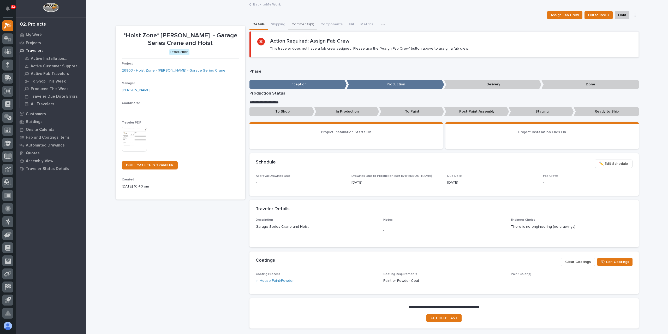
click at [297, 24] on button "Comments (2)" at bounding box center [302, 24] width 29 height 11
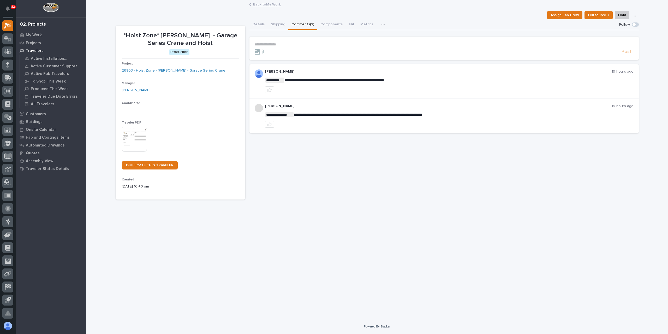
click at [271, 46] on p "**********" at bounding box center [444, 44] width 379 height 4
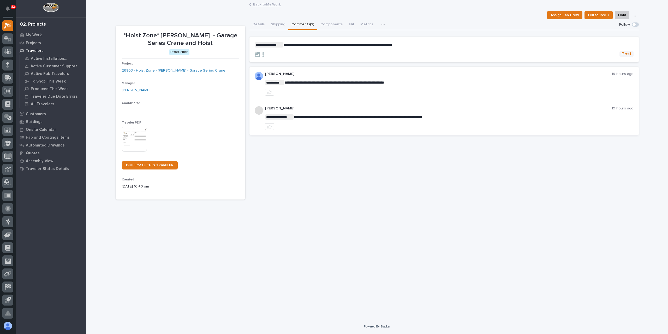
click at [630, 56] on span "Post" at bounding box center [626, 54] width 10 height 6
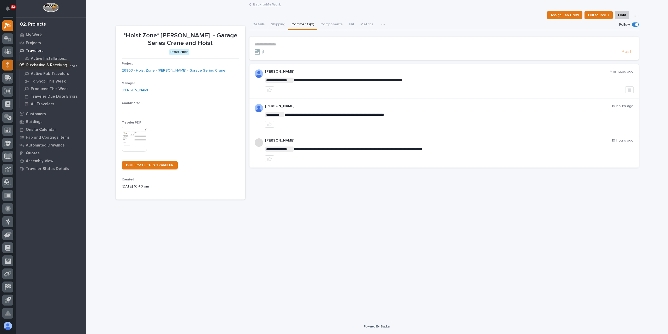
click at [5, 67] on div at bounding box center [7, 64] width 11 height 11
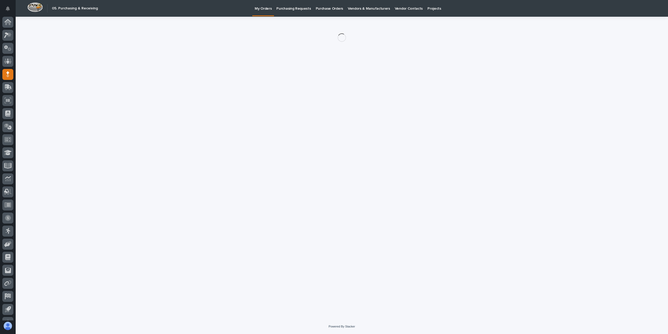
scroll to position [9, 0]
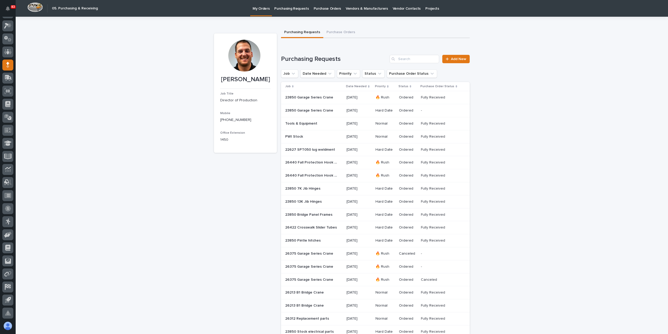
click at [290, 9] on p "Purchasing Requests" at bounding box center [291, 5] width 34 height 11
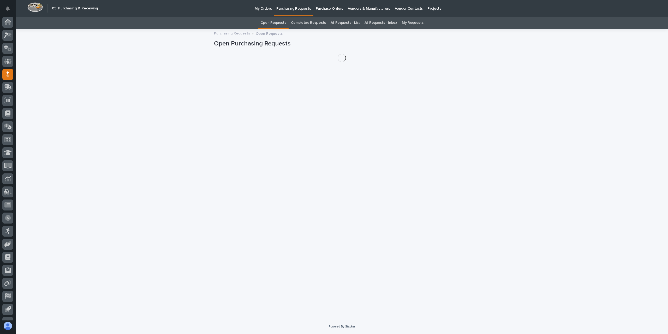
scroll to position [9, 0]
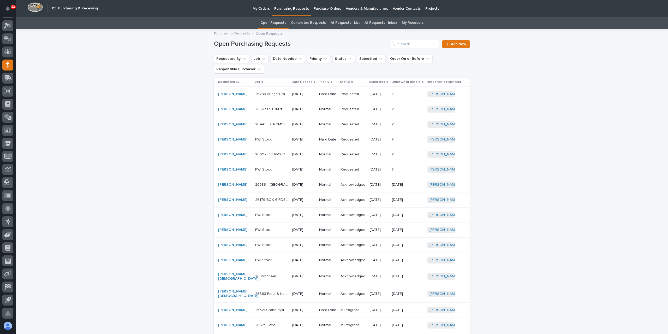
click at [345, 21] on link "All Requests - List" at bounding box center [345, 23] width 29 height 12
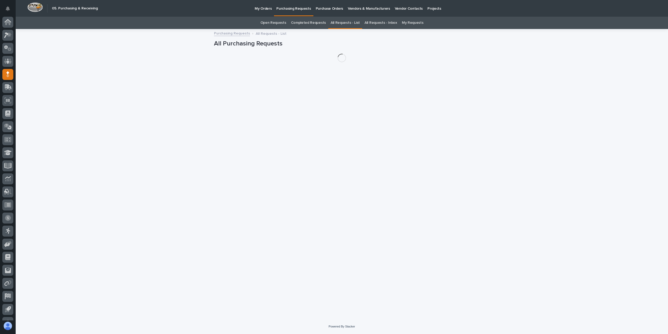
scroll to position [9, 0]
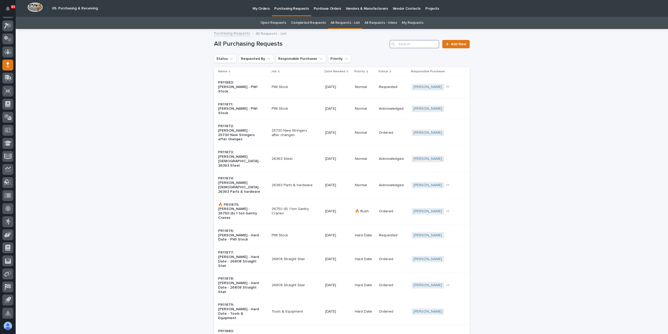
click at [421, 47] on input "Search" at bounding box center [414, 44] width 50 height 8
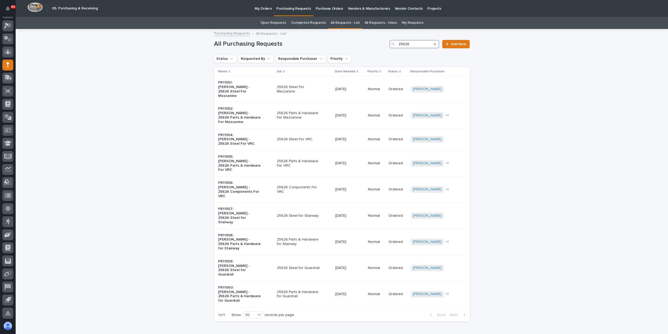
type input "25626"
click at [7, 26] on icon at bounding box center [8, 26] width 8 height 6
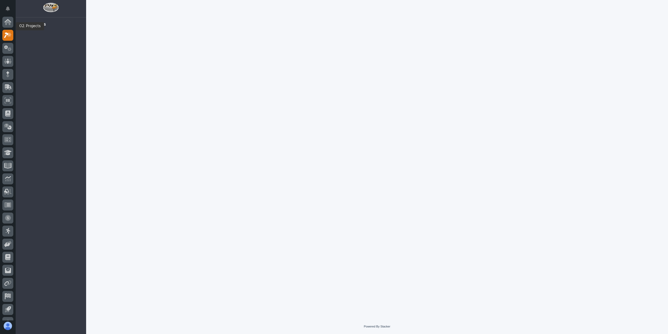
scroll to position [9, 0]
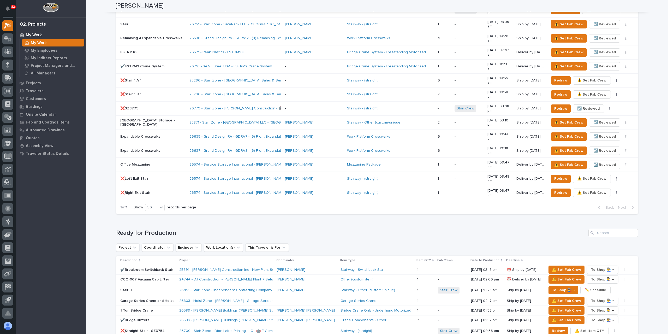
scroll to position [548, 0]
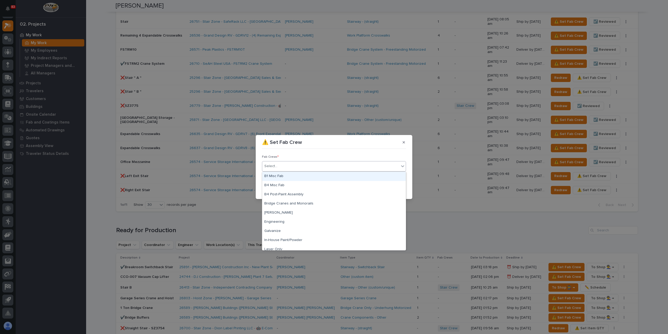
click at [295, 170] on div "Select..." at bounding box center [330, 166] width 137 height 9
click at [291, 175] on div "B1 Misc Fab" at bounding box center [333, 176] width 143 height 9
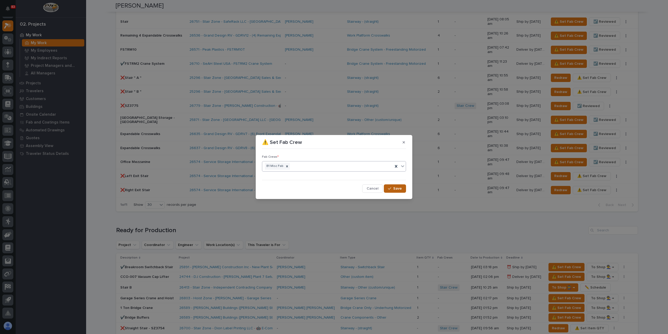
click at [390, 189] on icon "button" at bounding box center [389, 189] width 3 height 4
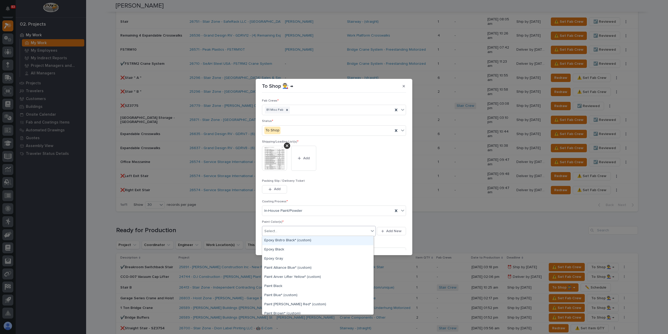
click at [284, 232] on div "Select..." at bounding box center [315, 231] width 107 height 9
click at [277, 266] on div "Paint Gray" at bounding box center [317, 262] width 111 height 9
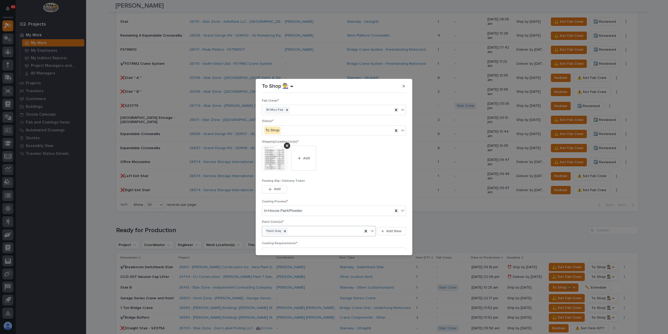
click at [293, 230] on div "Paint Gray" at bounding box center [312, 230] width 100 height 9
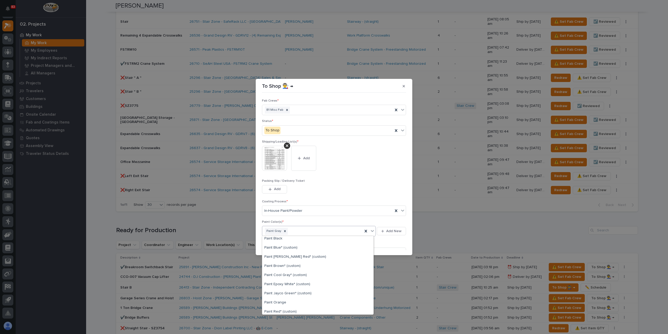
scroll to position [52, 0]
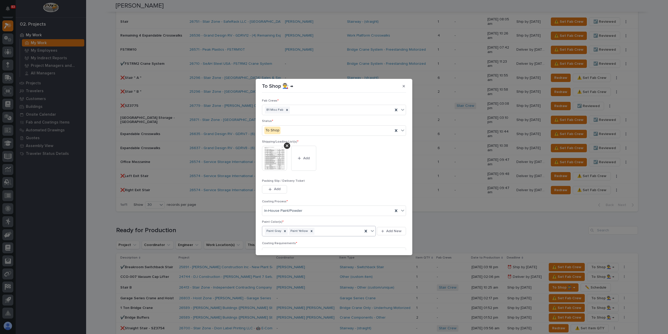
click at [396, 272] on span "Save" at bounding box center [397, 274] width 9 height 5
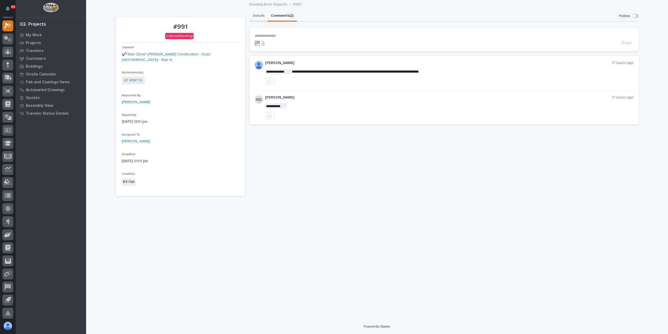
click at [260, 12] on button "Details" at bounding box center [258, 16] width 18 height 11
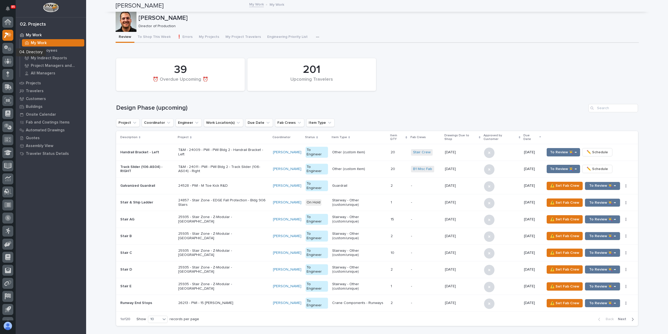
scroll to position [9, 0]
